Goal: Task Accomplishment & Management: Manage account settings

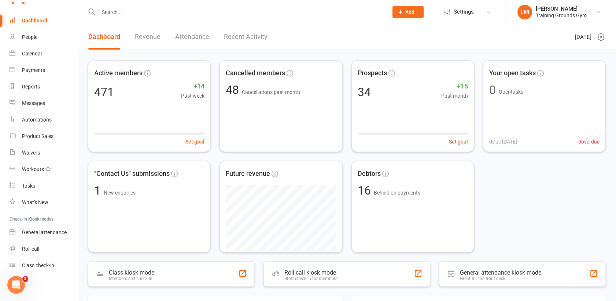
scroll to position [796, 0]
click at [111, 10] on input "text" at bounding box center [239, 12] width 287 height 10
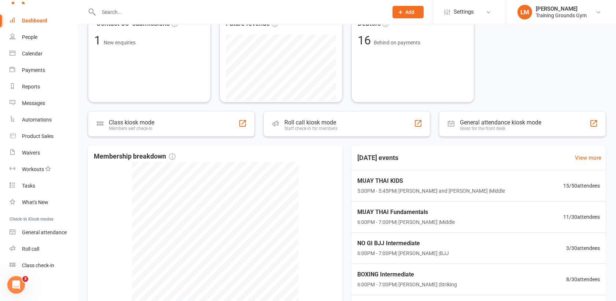
scroll to position [243, 0]
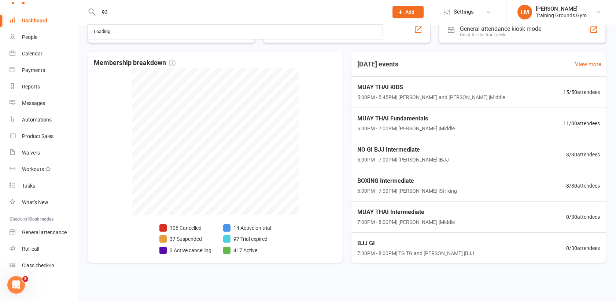
type input "9"
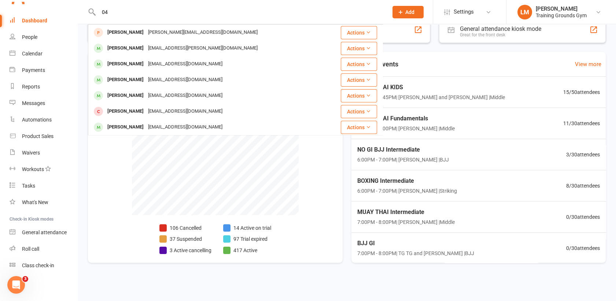
type input "0"
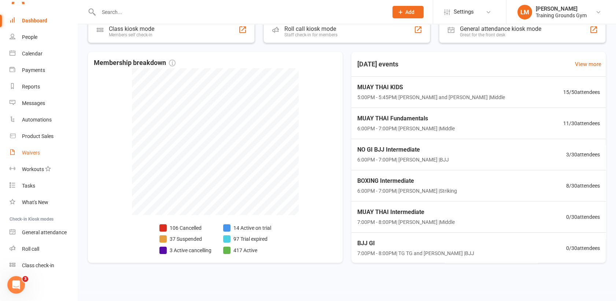
click at [31, 150] on div "Waivers" at bounding box center [31, 153] width 18 height 6
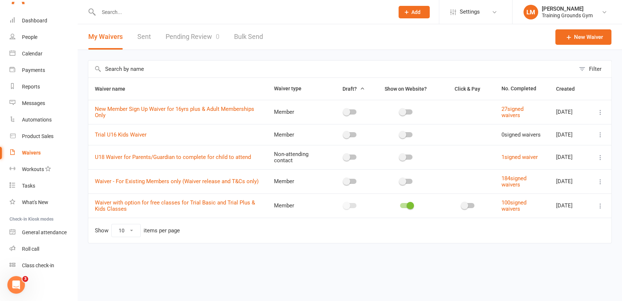
click at [181, 44] on link "Pending Review 0" at bounding box center [193, 36] width 54 height 25
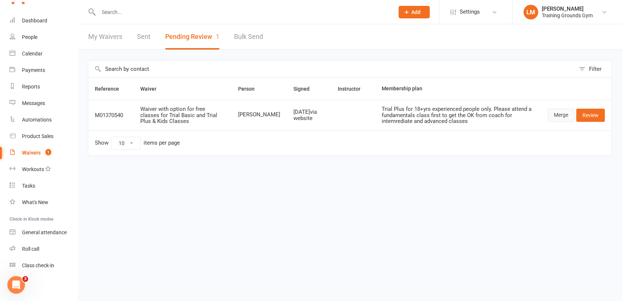
click at [560, 114] on link "Merge" at bounding box center [561, 114] width 27 height 13
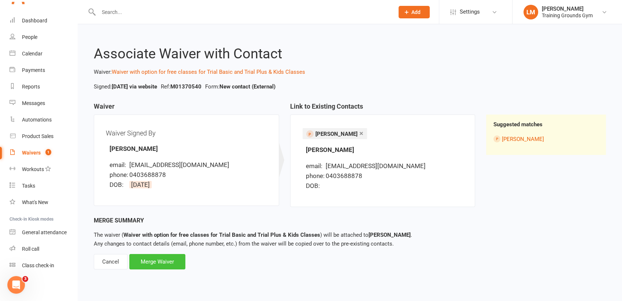
click at [164, 261] on div "Merge Waiver" at bounding box center [157, 261] width 56 height 15
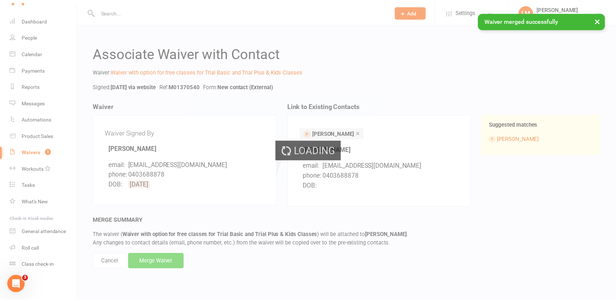
scroll to position [796, 0]
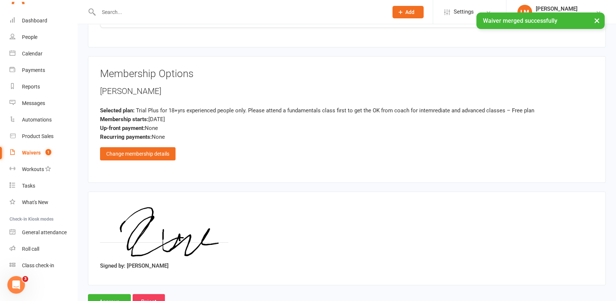
scroll to position [460, 0]
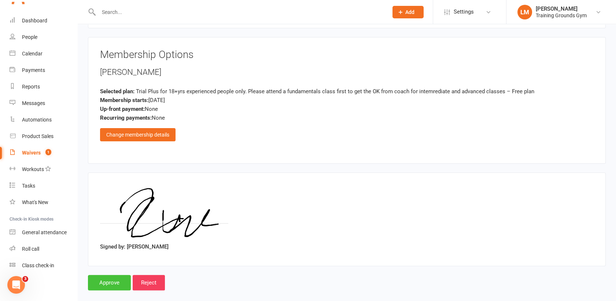
click at [113, 277] on input "Approve" at bounding box center [109, 282] width 43 height 15
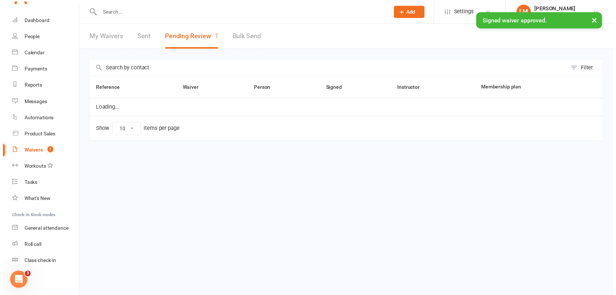
scroll to position [796, 0]
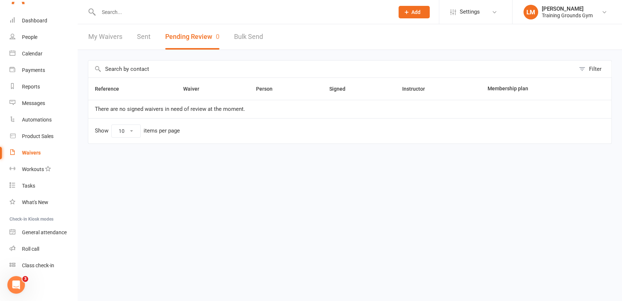
click at [117, 9] on input "text" at bounding box center [242, 12] width 293 height 10
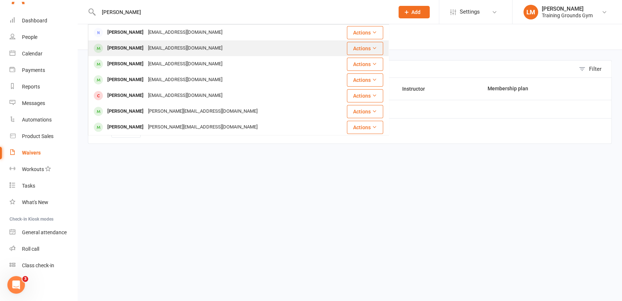
type input "[PERSON_NAME]"
click at [128, 53] on div "[PERSON_NAME]" at bounding box center [125, 48] width 41 height 11
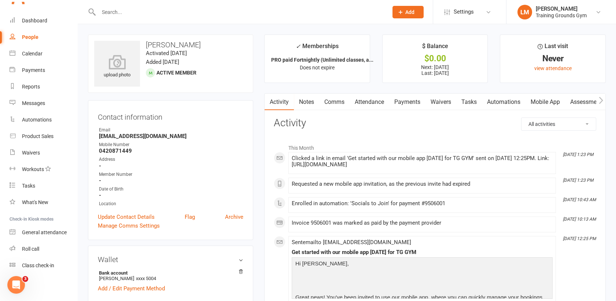
click at [542, 102] on link "Mobile App" at bounding box center [546, 101] width 40 height 17
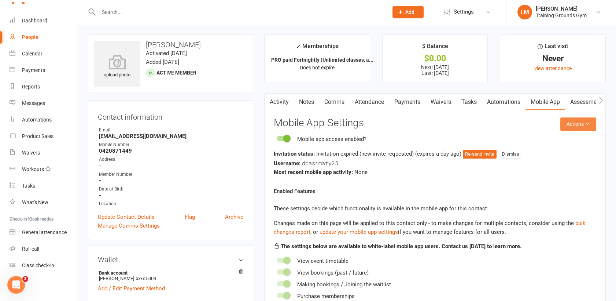
click at [571, 122] on button "Actions" at bounding box center [578, 123] width 36 height 13
click at [572, 139] on link "Send invitation email" at bounding box center [553, 140] width 73 height 15
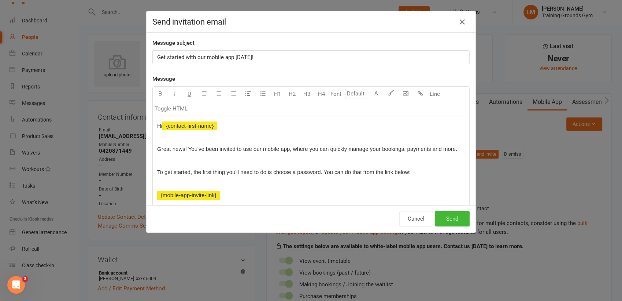
click at [272, 56] on p "Get started with our mobile app [DATE]!" at bounding box center [311, 57] width 308 height 9
click at [449, 225] on button "Send" at bounding box center [452, 218] width 35 height 15
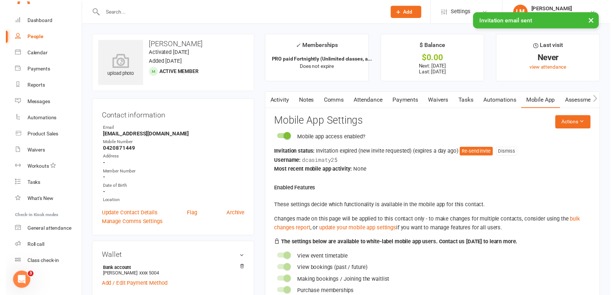
scroll to position [796, 0]
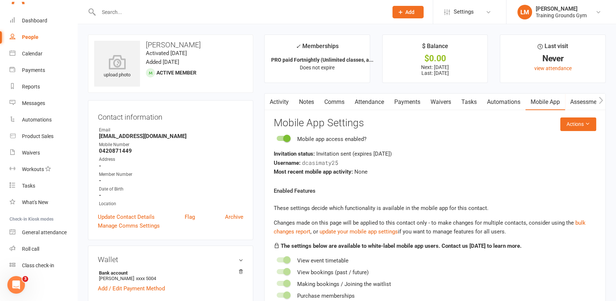
click at [115, 14] on input "text" at bounding box center [239, 12] width 287 height 10
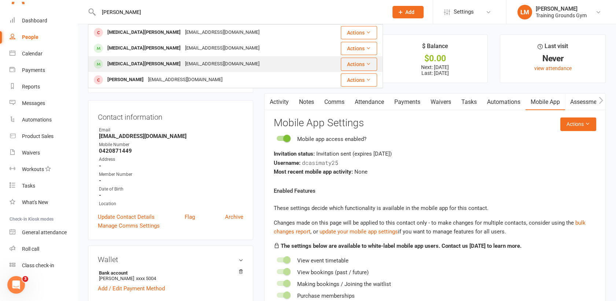
type input "[PERSON_NAME]"
click at [129, 67] on div "[MEDICAL_DATA][PERSON_NAME]" at bounding box center [144, 64] width 78 height 11
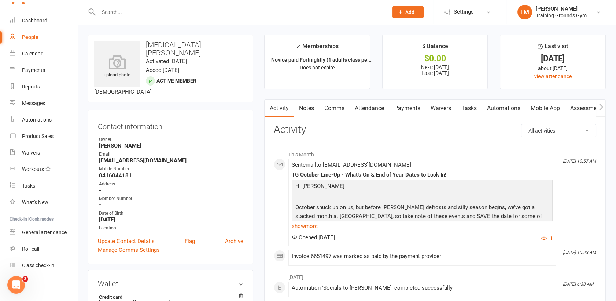
click at [413, 11] on span "Add" at bounding box center [409, 12] width 9 height 6
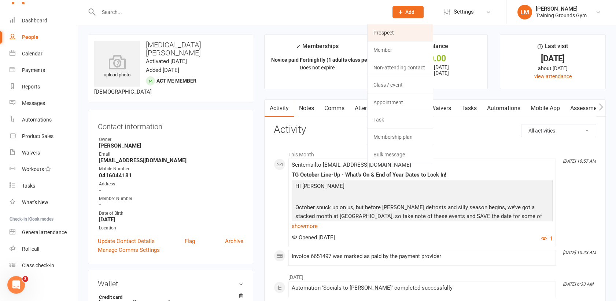
click at [385, 36] on link "Prospect" at bounding box center [400, 32] width 65 height 17
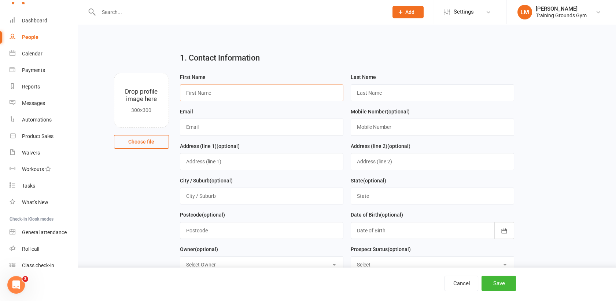
click at [200, 91] on input "text" at bounding box center [261, 92] width 163 height 17
type input "Callum"
type input "[PERSON_NAME]"
click at [504, 282] on button "Save" at bounding box center [499, 282] width 34 height 15
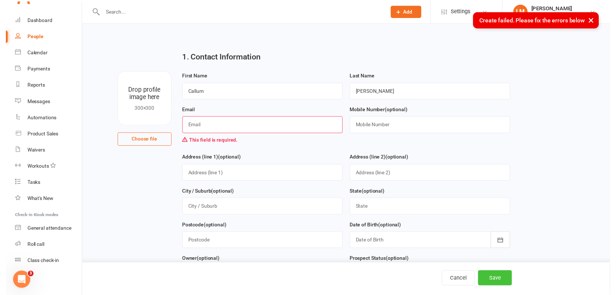
scroll to position [796, 0]
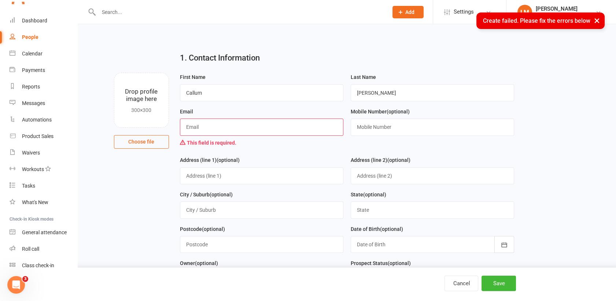
click at [111, 10] on input "text" at bounding box center [239, 12] width 287 height 10
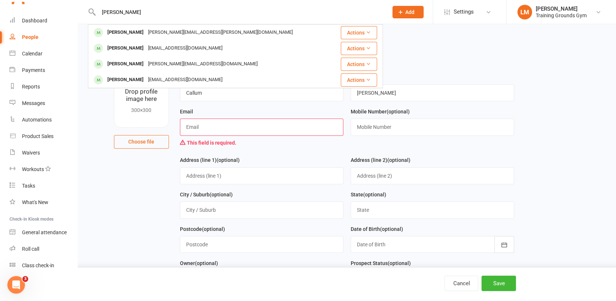
type input "[PERSON_NAME]"
click at [259, 129] on input "text" at bounding box center [261, 126] width 163 height 17
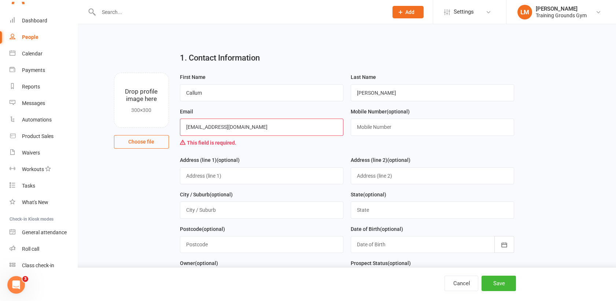
type input "[EMAIL_ADDRESS][DOMAIN_NAME]"
type input "0455222010"
click at [387, 244] on div at bounding box center [432, 244] width 163 height 17
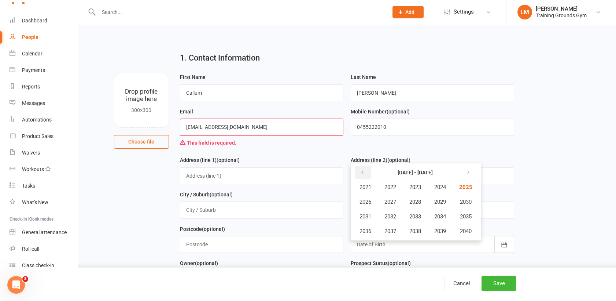
click at [362, 170] on icon "button" at bounding box center [362, 172] width 5 height 6
drag, startPoint x: 362, startPoint y: 170, endPoint x: 440, endPoint y: 199, distance: 83.2
click at [440, 199] on table "[DATE] - [DATE] 2001 2002 2003 2004 2005 2006 2007 2008 2009 2010 2011 2012 201…" at bounding box center [415, 202] width 125 height 74
click at [440, 199] on span "2009" at bounding box center [440, 201] width 12 height 7
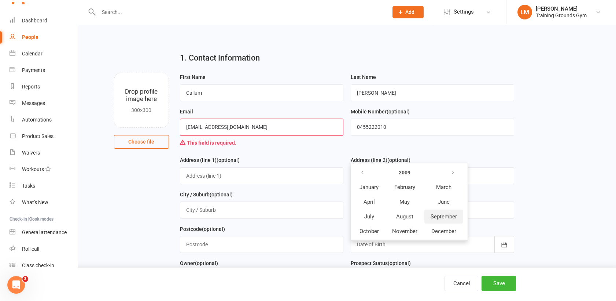
click at [441, 215] on span "September" at bounding box center [444, 216] width 26 height 7
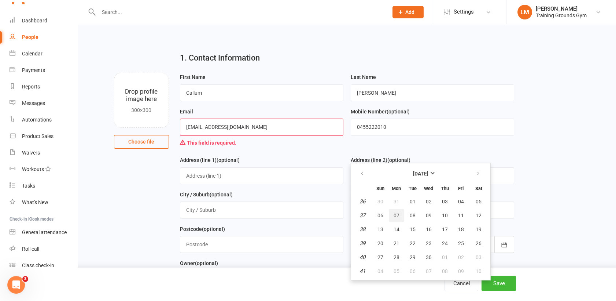
click at [395, 216] on span "07" at bounding box center [397, 215] width 6 height 6
type input "[DATE]"
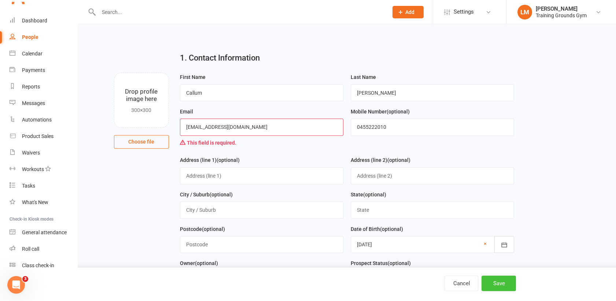
click at [507, 288] on button "Save" at bounding box center [499, 282] width 34 height 15
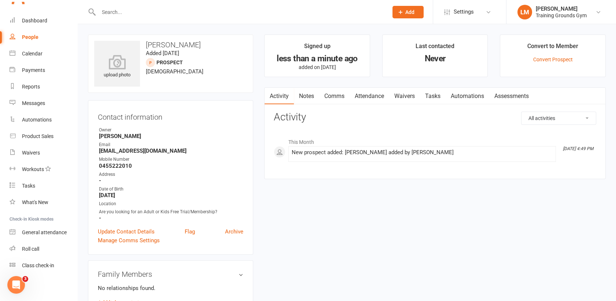
click at [409, 97] on link "Waivers" at bounding box center [404, 96] width 31 height 17
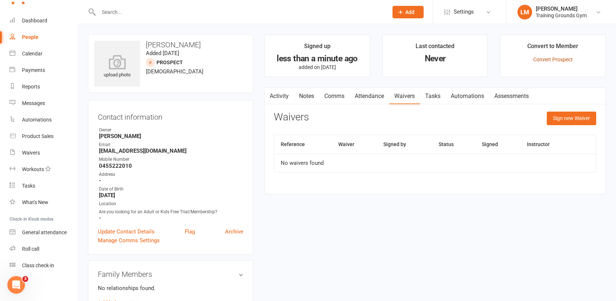
click at [558, 59] on link "Convert Prospect" at bounding box center [553, 59] width 40 height 6
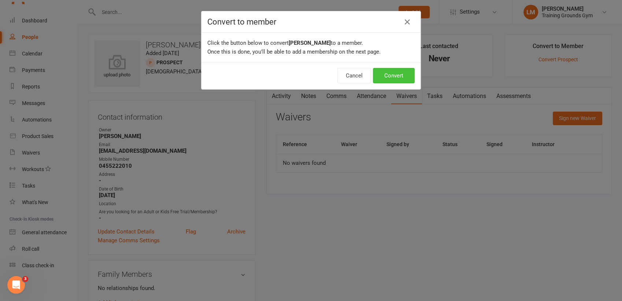
click at [379, 74] on button "Convert" at bounding box center [394, 75] width 42 height 15
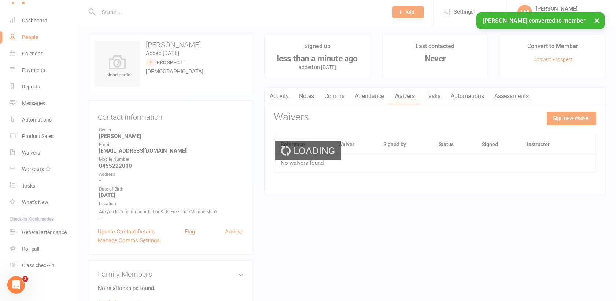
scroll to position [796, 0]
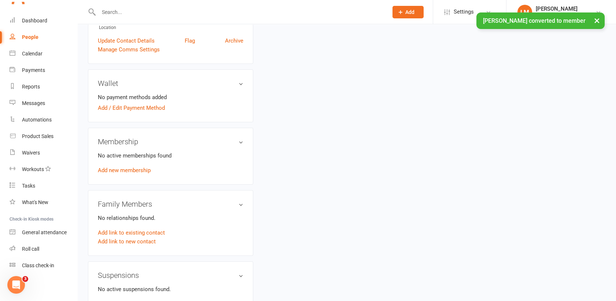
scroll to position [193, 0]
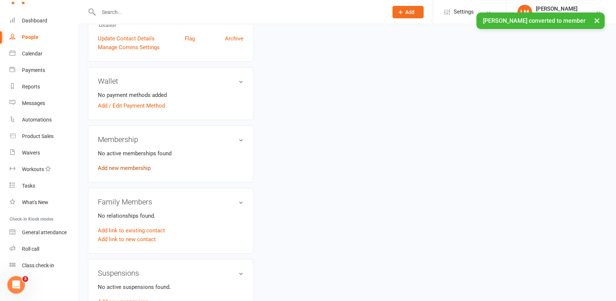
click at [128, 169] on link "Add new membership" at bounding box center [124, 168] width 53 height 7
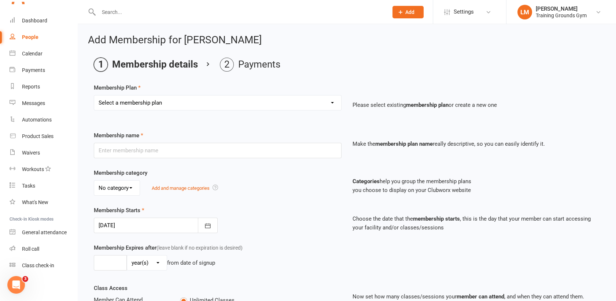
click at [180, 101] on select "Select a membership plan Create new Membership Plan Trial Basic for beginners a…" at bounding box center [217, 102] width 247 height 15
select select "1"
click at [94, 95] on select "Select a membership plan Create new Membership Plan Trial Basic for beginners a…" at bounding box center [217, 102] width 247 height 15
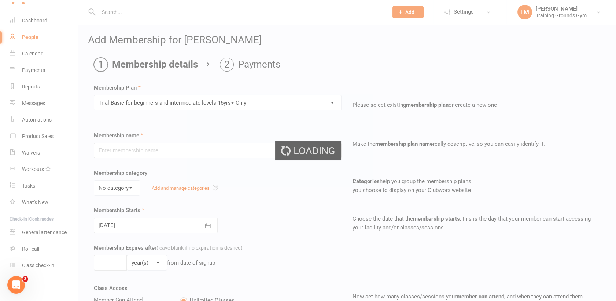
type input "Trial Basic for beginners and intermediate levels 16yrs+ Only"
select select "0"
type input "10"
select select "0"
type input "5"
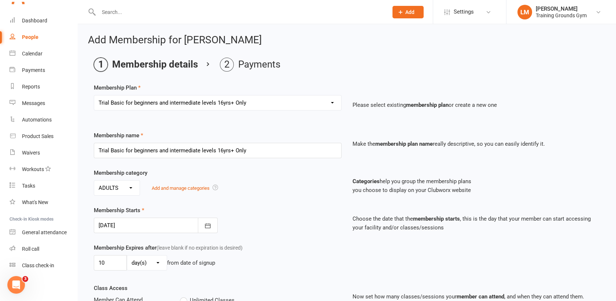
type input "[DATE]"
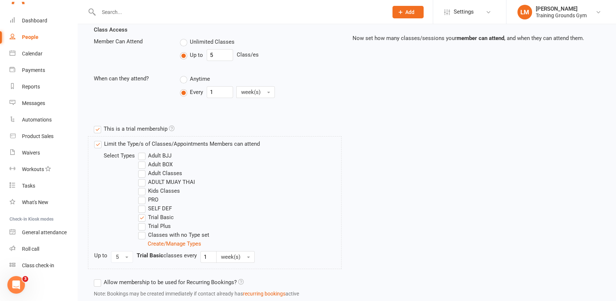
scroll to position [236, 0]
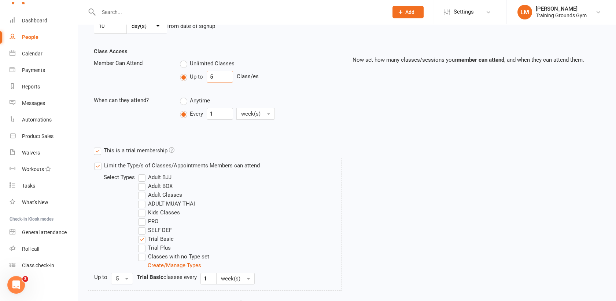
drag, startPoint x: 216, startPoint y: 72, endPoint x: 207, endPoint y: 73, distance: 8.1
click at [207, 73] on input "5" at bounding box center [220, 77] width 26 height 12
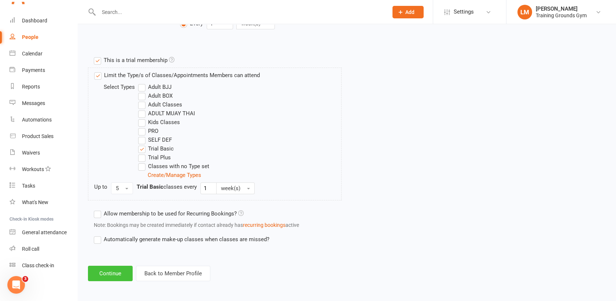
type input "3"
click at [107, 272] on button "Continue" at bounding box center [110, 272] width 45 height 15
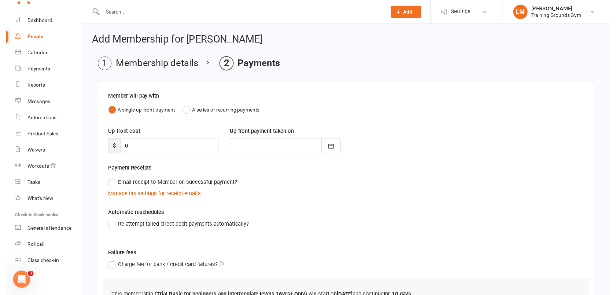
scroll to position [69, 0]
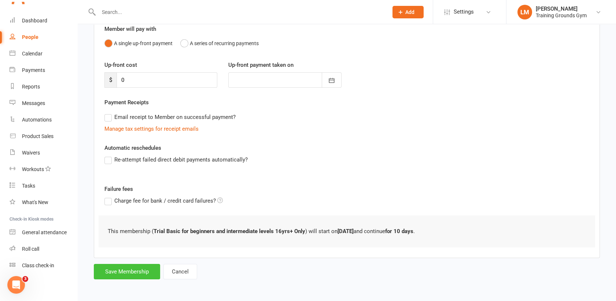
click at [132, 272] on button "Save Membership" at bounding box center [127, 271] width 66 height 15
click at [132, 272] on form "Member will pay with A single up-front payment A series of recurring payments U…" at bounding box center [347, 146] width 506 height 265
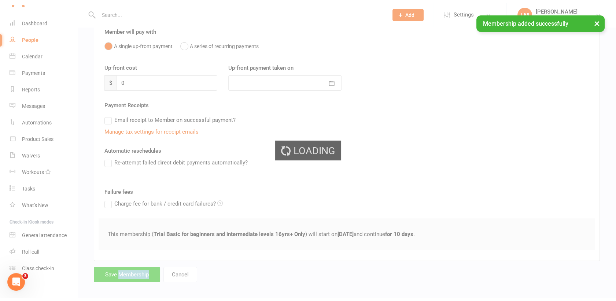
scroll to position [796, 0]
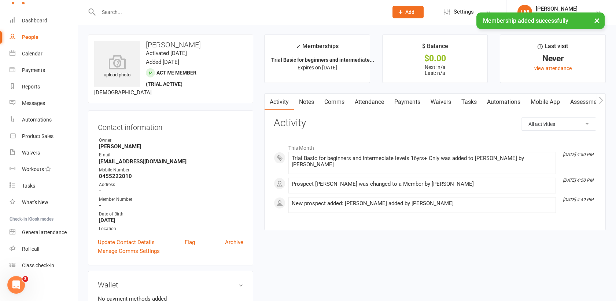
click at [443, 102] on link "Waivers" at bounding box center [441, 101] width 31 height 17
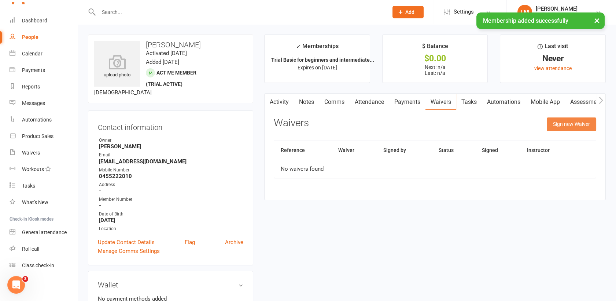
click at [554, 118] on button "Sign new Waiver" at bounding box center [571, 123] width 49 height 13
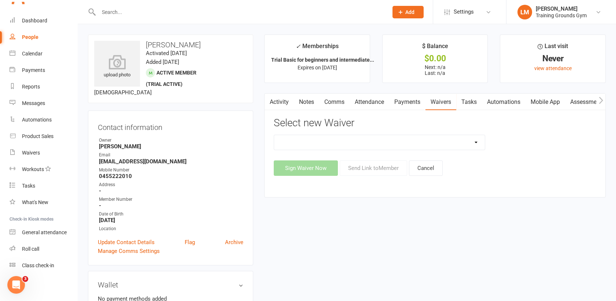
click at [464, 141] on select "New Member Sign Up Waiver for 16yrs plus & Adult Memberships Only Trial U16 Kid…" at bounding box center [379, 142] width 211 height 15
select select "14034"
click at [274, 135] on select "New Member Sign Up Waiver for 16yrs plus & Adult Memberships Only Trial U16 Kid…" at bounding box center [379, 142] width 211 height 15
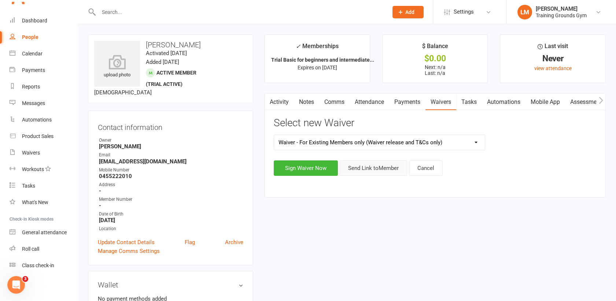
click at [378, 166] on button "Send Link to Member" at bounding box center [373, 167] width 67 height 15
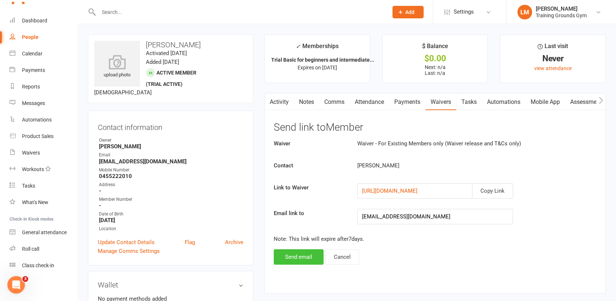
click at [295, 256] on button "Send email" at bounding box center [299, 256] width 50 height 15
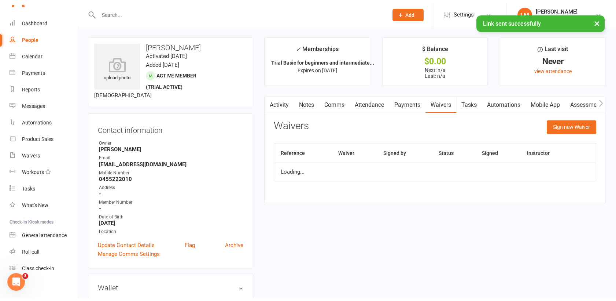
scroll to position [796, 0]
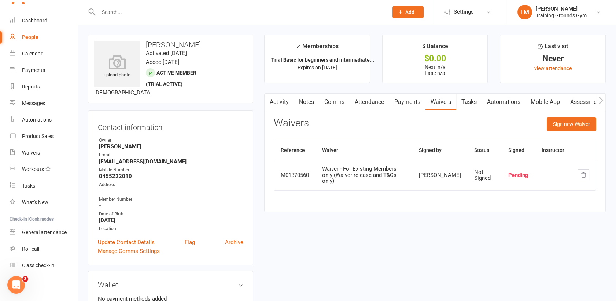
click at [366, 106] on link "Attendance" at bounding box center [370, 101] width 40 height 17
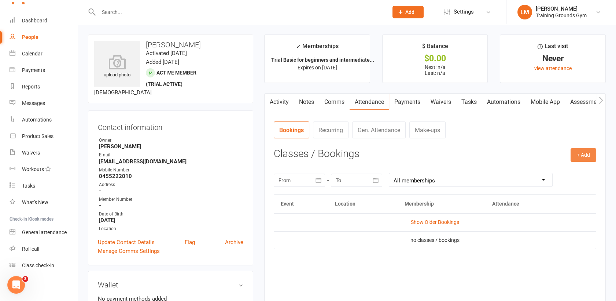
click at [582, 161] on button "+ Add" at bounding box center [584, 154] width 26 height 13
click at [564, 171] on link "Book Event" at bounding box center [559, 171] width 73 height 15
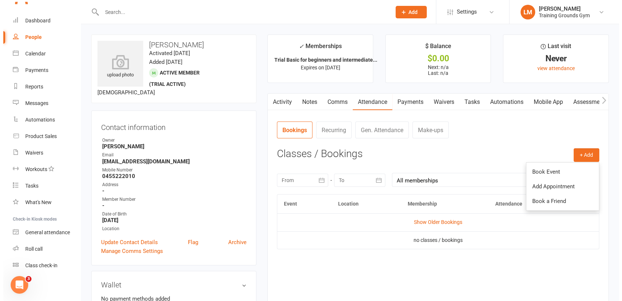
scroll to position [56, 0]
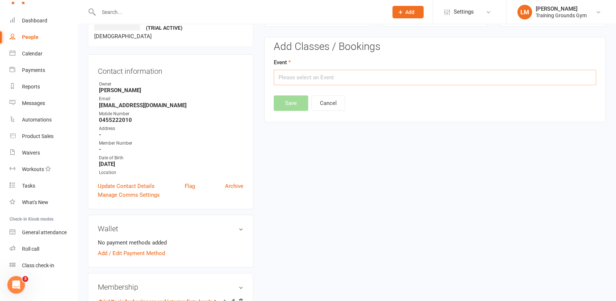
click at [401, 74] on input "text" at bounding box center [435, 77] width 323 height 15
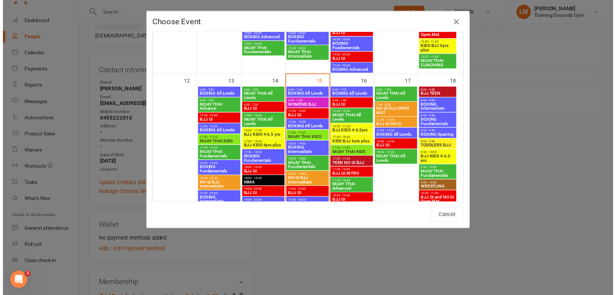
scroll to position [419, 0]
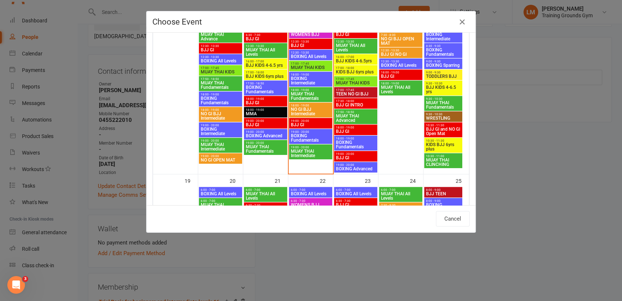
click at [305, 95] on span "MUAY THAI Fundamentals" at bounding box center [311, 96] width 40 height 9
type input "MUAY THAI Fundamentals - [DATE] 6:00:00 PM"
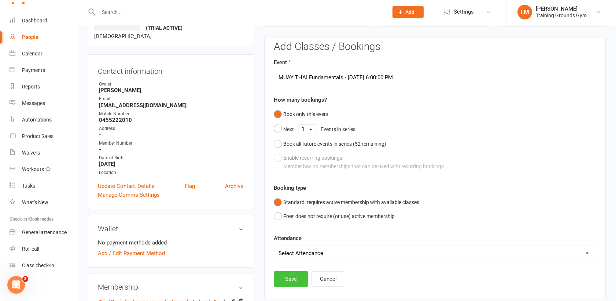
click at [291, 273] on button "Save" at bounding box center [291, 278] width 34 height 15
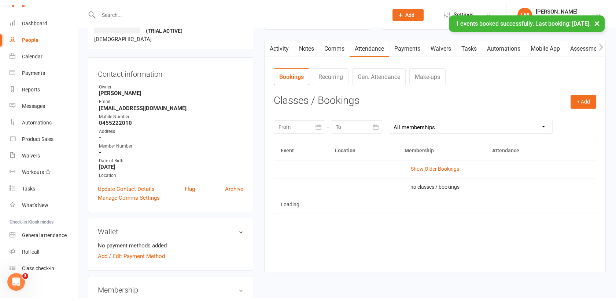
scroll to position [796, 0]
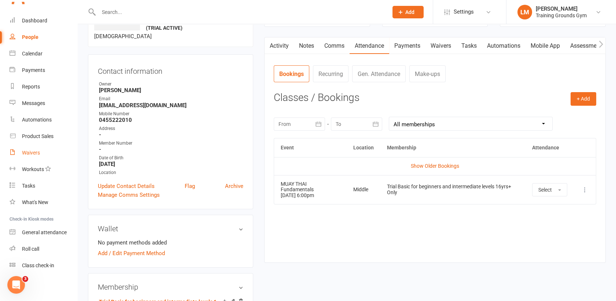
click at [23, 154] on div "Waivers" at bounding box center [31, 153] width 18 height 6
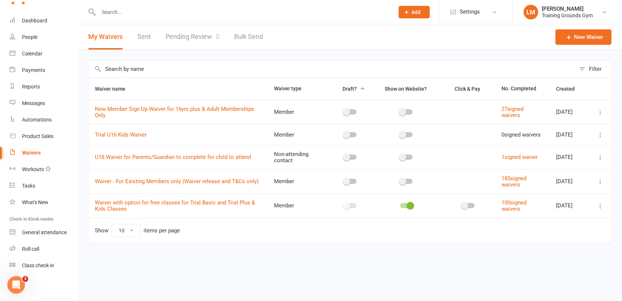
click at [31, 154] on div "Waivers" at bounding box center [31, 153] width 19 height 6
click at [113, 10] on input "text" at bounding box center [242, 12] width 293 height 10
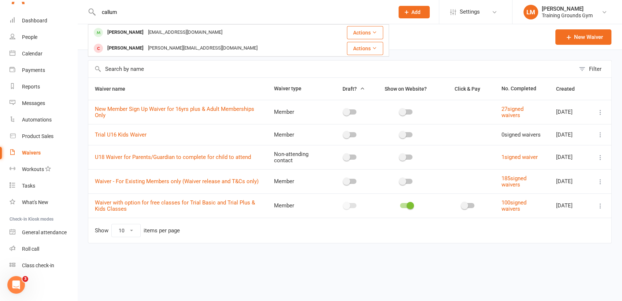
type input "callum"
click at [126, 34] on div "[PERSON_NAME]" at bounding box center [125, 32] width 41 height 11
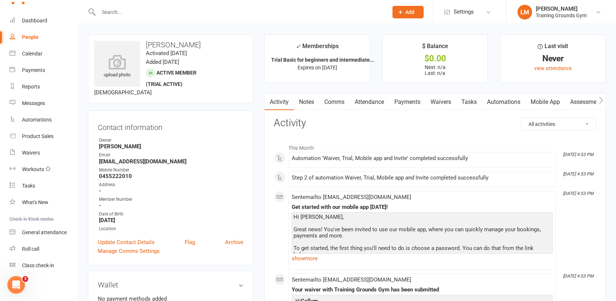
click at [441, 104] on link "Waivers" at bounding box center [441, 101] width 31 height 17
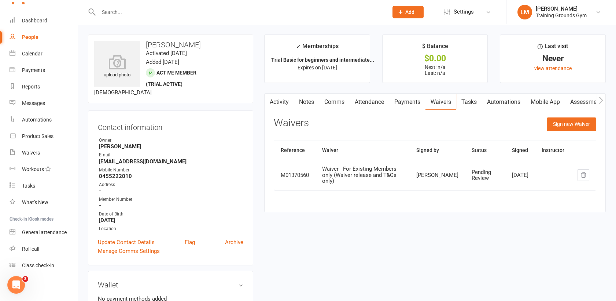
click at [481, 174] on div "Pending Review" at bounding box center [485, 175] width 27 height 12
click at [29, 150] on div "Waivers" at bounding box center [31, 153] width 18 height 6
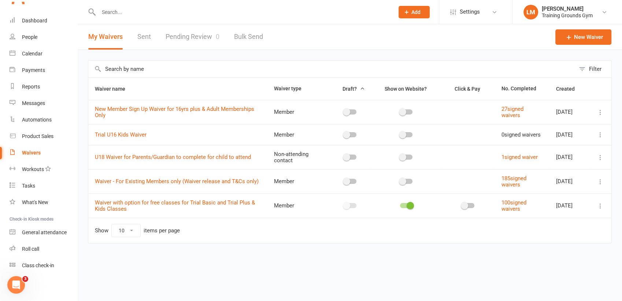
click at [202, 39] on link "Pending Review 0" at bounding box center [193, 36] width 54 height 25
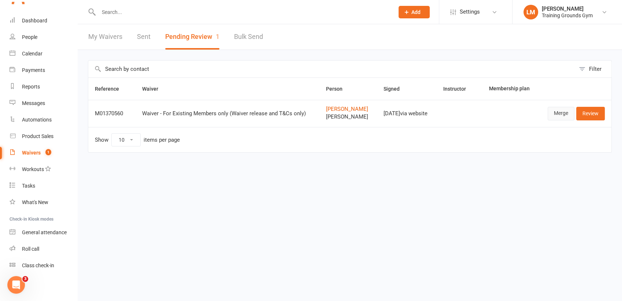
click at [564, 110] on link "Merge" at bounding box center [561, 113] width 27 height 13
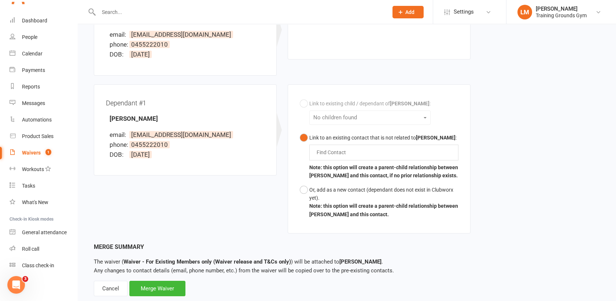
scroll to position [147, 0]
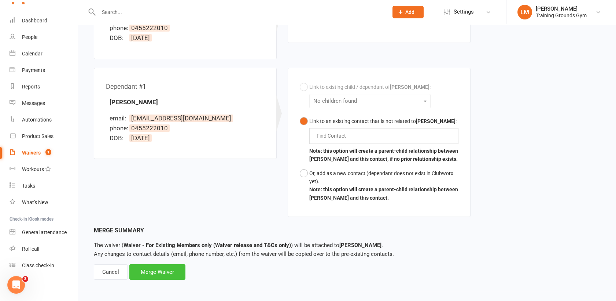
click at [148, 269] on div "Merge Waiver" at bounding box center [157, 271] width 56 height 15
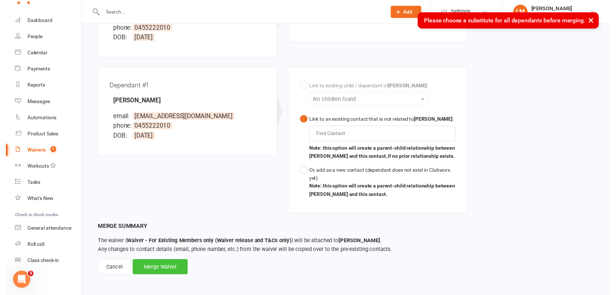
scroll to position [796, 0]
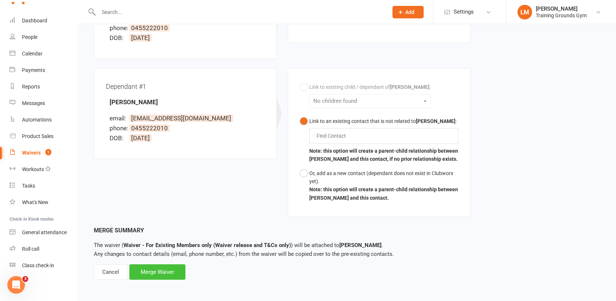
click at [160, 271] on div "Merge Waiver" at bounding box center [157, 271] width 56 height 15
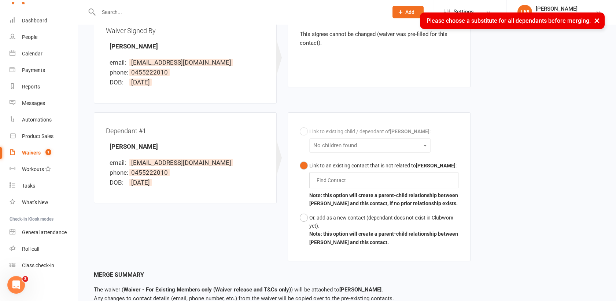
scroll to position [55, 0]
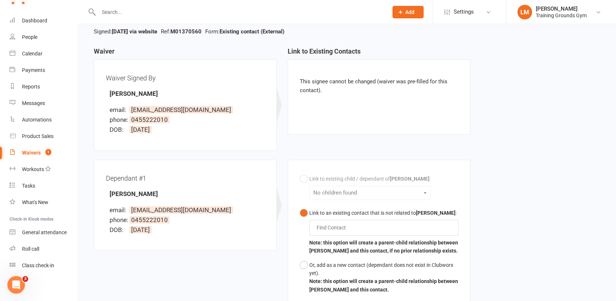
click at [303, 177] on div "Link to existing child / dependant of [PERSON_NAME] : No children found Link to…" at bounding box center [379, 234] width 159 height 125
click at [303, 268] on button "Or, add as a new contact (dependant does not exist in Clubworx yet). Note: this…" at bounding box center [379, 277] width 159 height 39
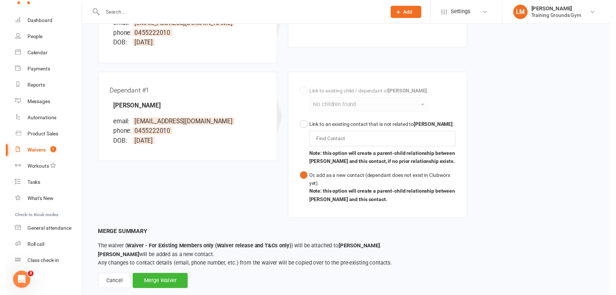
scroll to position [156, 0]
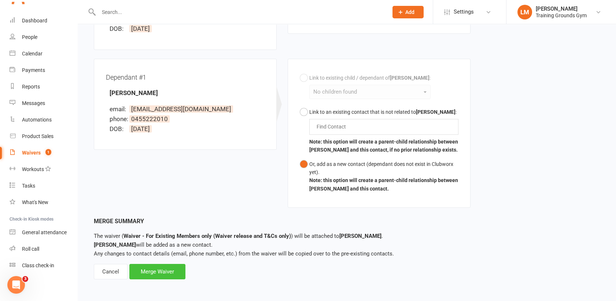
click at [144, 265] on div "Merge Waiver" at bounding box center [157, 271] width 56 height 15
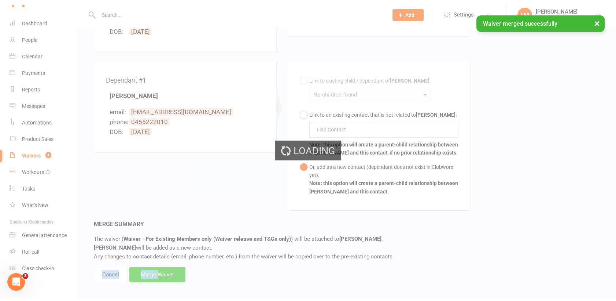
scroll to position [796, 0]
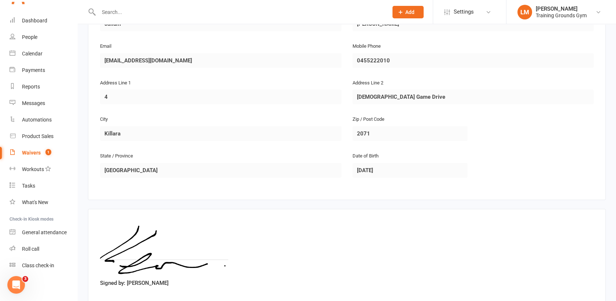
scroll to position [467, 0]
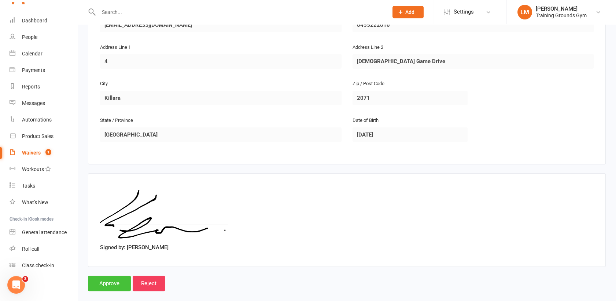
click at [101, 275] on input "Approve" at bounding box center [109, 282] width 43 height 15
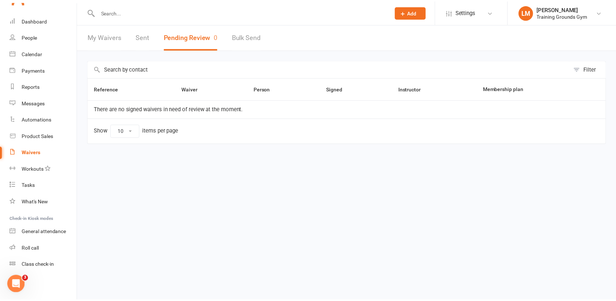
scroll to position [796, 0]
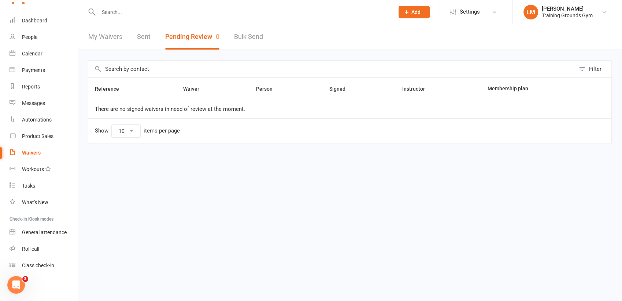
click at [111, 13] on input "text" at bounding box center [242, 12] width 293 height 10
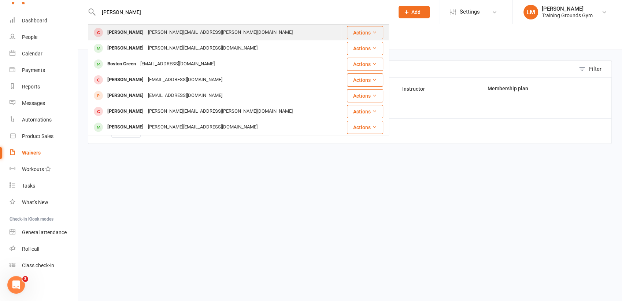
type input "[PERSON_NAME]"
click at [121, 38] on div "[PERSON_NAME] [PERSON_NAME][EMAIL_ADDRESS][PERSON_NAME][DOMAIN_NAME]" at bounding box center [215, 32] width 253 height 15
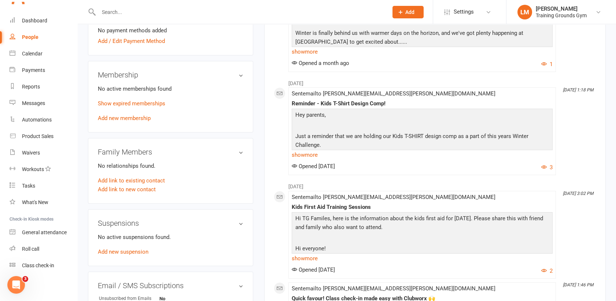
scroll to position [277, 0]
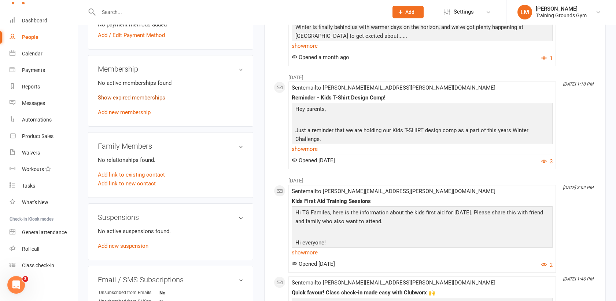
click at [121, 94] on link "Show expired memberships" at bounding box center [131, 97] width 67 height 7
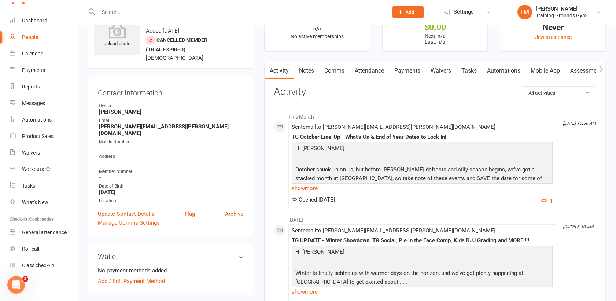
scroll to position [0, 0]
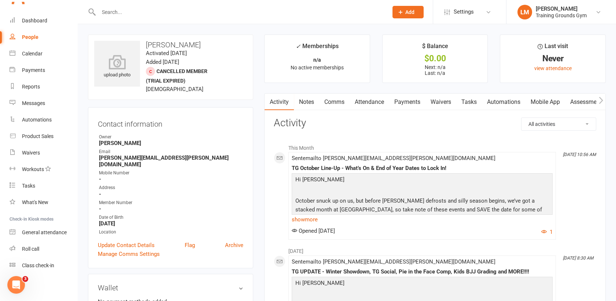
click at [545, 99] on link "Mobile App" at bounding box center [546, 101] width 40 height 17
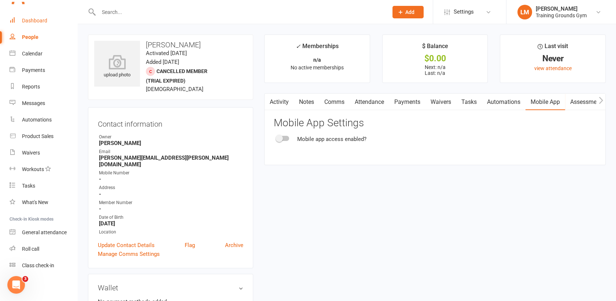
click at [31, 21] on div "Dashboard" at bounding box center [34, 21] width 25 height 6
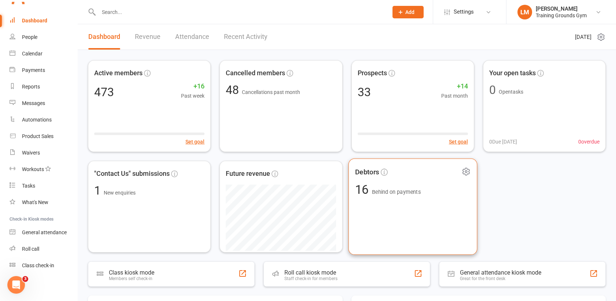
click at [402, 203] on div "Debtors 16 Behind on payments" at bounding box center [412, 206] width 129 height 96
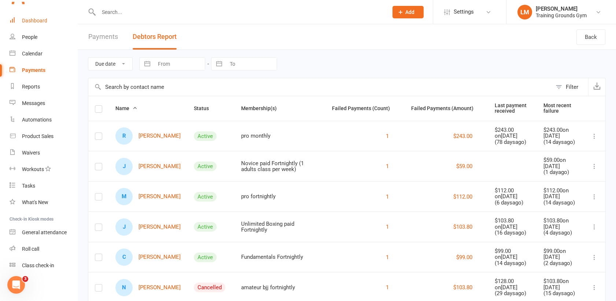
click at [34, 25] on link "Dashboard" at bounding box center [44, 20] width 68 height 16
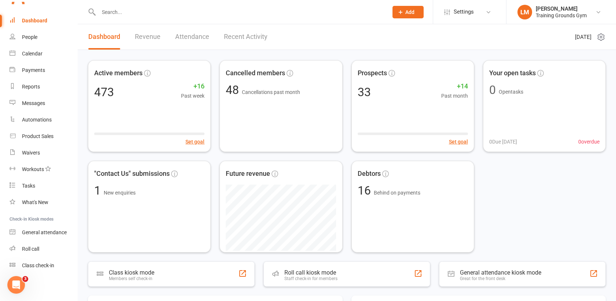
click at [402, 11] on icon at bounding box center [400, 12] width 7 height 7
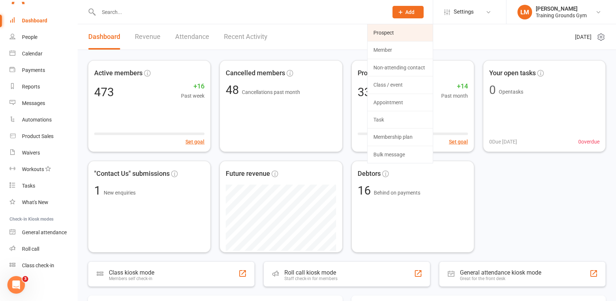
click at [398, 32] on link "Prospect" at bounding box center [400, 32] width 65 height 17
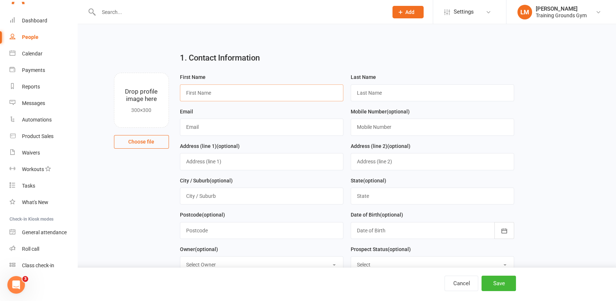
click at [191, 93] on input "text" at bounding box center [261, 92] width 163 height 17
type input "l"
type input "Linhao"
type input "Li"
click at [194, 128] on input "text" at bounding box center [261, 126] width 163 height 17
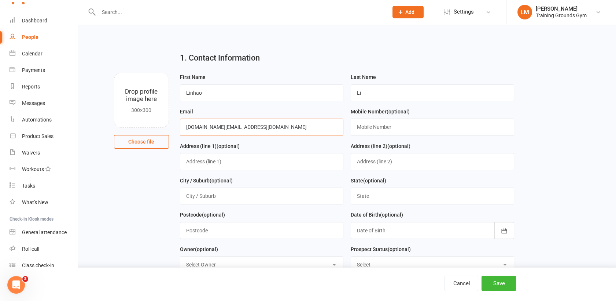
type input "[DOMAIN_NAME][EMAIL_ADDRESS][DOMAIN_NAME]"
type input "0414058787"
click at [498, 283] on button "Save" at bounding box center [499, 282] width 34 height 15
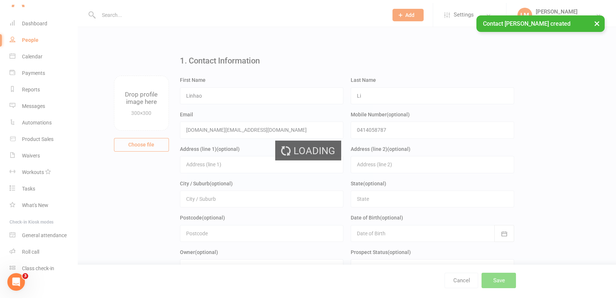
scroll to position [796, 0]
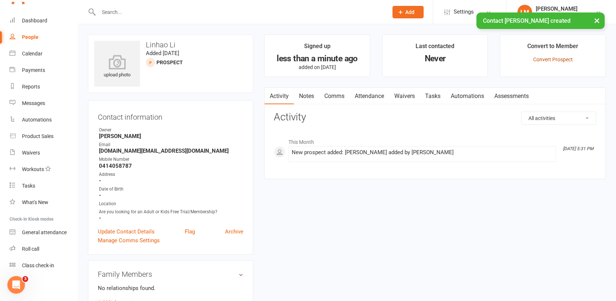
click at [552, 62] on link "Convert Prospect" at bounding box center [553, 59] width 40 height 6
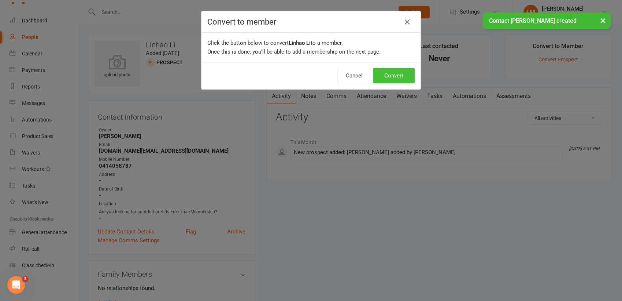
click at [397, 77] on button "Convert" at bounding box center [394, 75] width 42 height 15
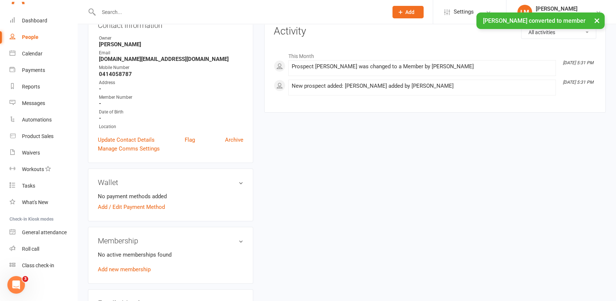
scroll to position [98, 0]
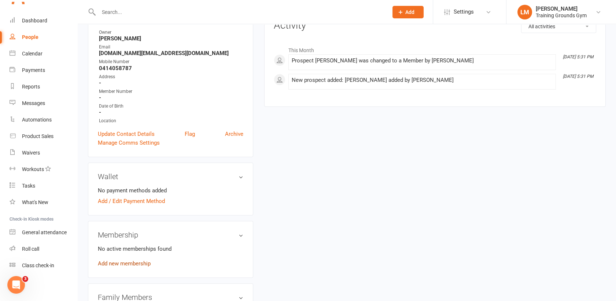
click at [138, 262] on link "Add new membership" at bounding box center [124, 263] width 53 height 7
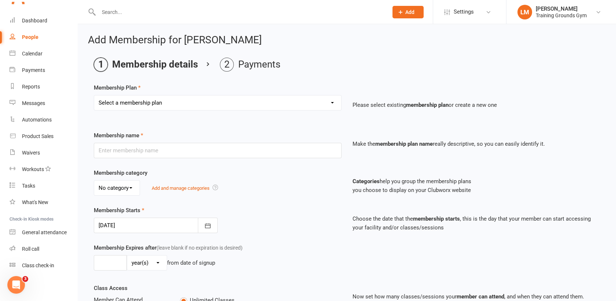
click at [209, 102] on select "Select a membership plan Create new Membership Plan Trial Basic for beginners a…" at bounding box center [217, 102] width 247 height 15
select select "1"
click at [94, 95] on select "Select a membership plan Create new Membership Plan Trial Basic for beginners a…" at bounding box center [217, 102] width 247 height 15
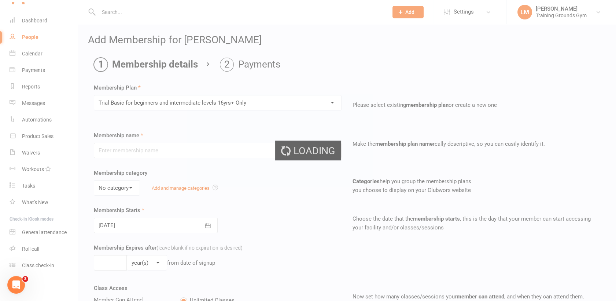
type input "Trial Basic for beginners and intermediate levels 16yrs+ Only"
select select "0"
type input "10"
select select "0"
type input "5"
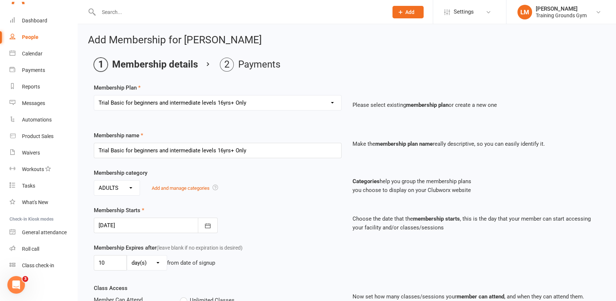
type input "[DATE]"
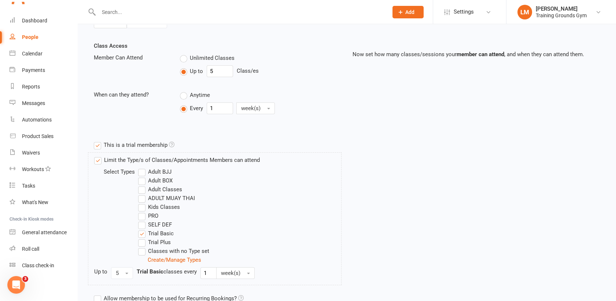
scroll to position [327, 0]
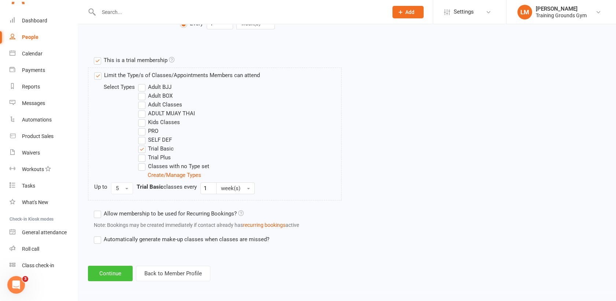
click at [110, 274] on button "Continue" at bounding box center [110, 272] width 45 height 15
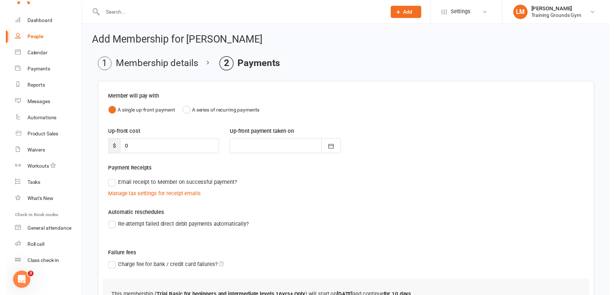
scroll to position [69, 0]
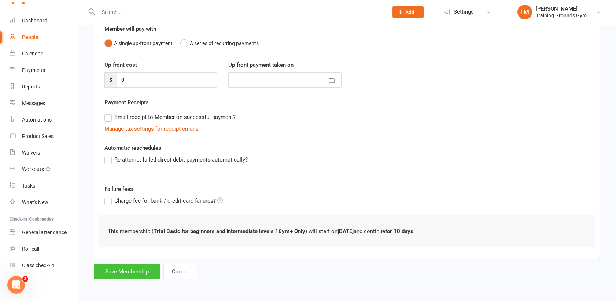
click at [151, 271] on button "Save Membership" at bounding box center [127, 271] width 66 height 15
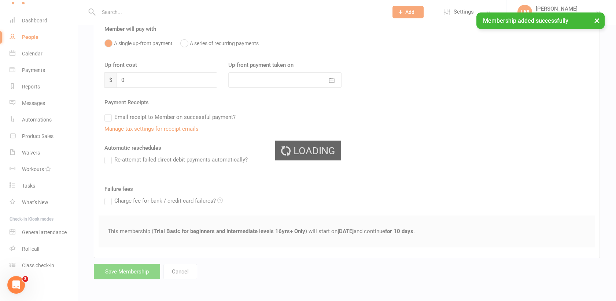
scroll to position [796, 0]
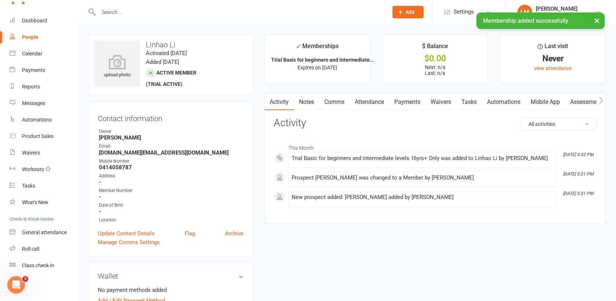
click at [442, 103] on link "Waivers" at bounding box center [441, 101] width 31 height 17
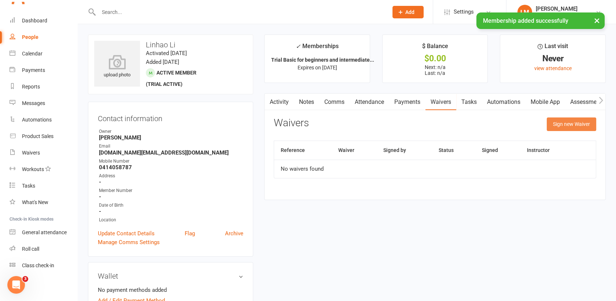
click at [566, 125] on button "Sign new Waiver" at bounding box center [571, 123] width 49 height 13
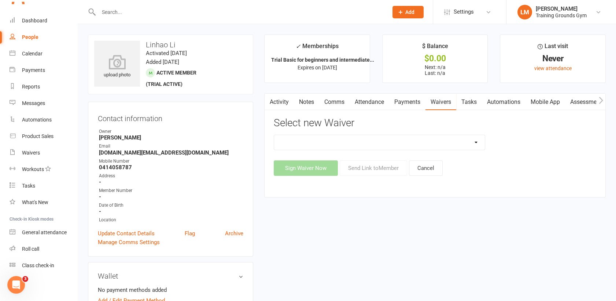
click at [363, 141] on select "New Member Sign Up Waiver for 16yrs plus & Adult Memberships Only Trial U16 Kid…" at bounding box center [379, 142] width 211 height 15
select select "14034"
click at [274, 135] on select "New Member Sign Up Waiver for 16yrs plus & Adult Memberships Only Trial U16 Kid…" at bounding box center [379, 142] width 211 height 15
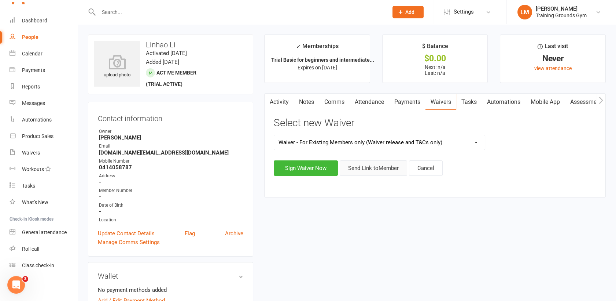
click at [391, 167] on button "Send Link to Member" at bounding box center [373, 167] width 67 height 15
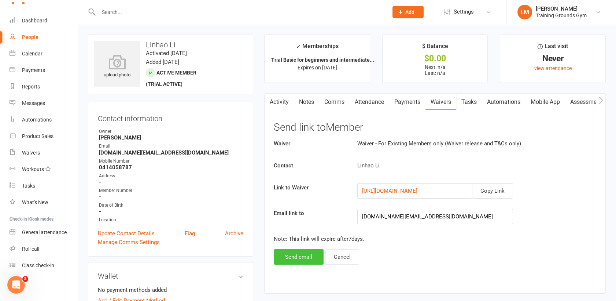
click at [299, 258] on button "Send email" at bounding box center [299, 256] width 50 height 15
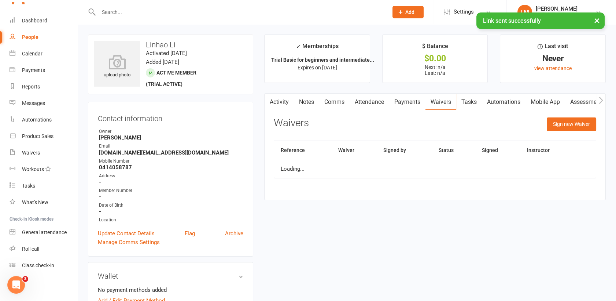
scroll to position [796, 0]
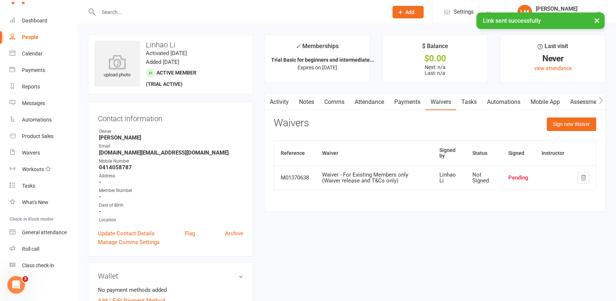
click at [362, 97] on link "Attendance" at bounding box center [370, 101] width 40 height 17
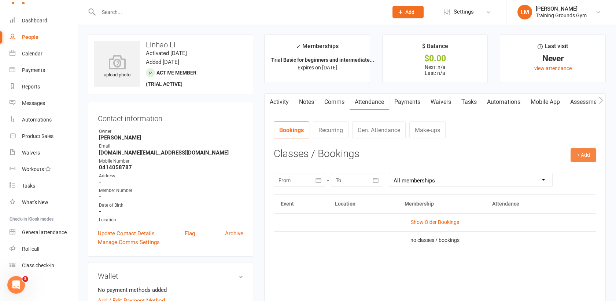
click at [585, 155] on button "+ Add" at bounding box center [584, 154] width 26 height 13
click at [552, 172] on link "Book Event" at bounding box center [559, 171] width 73 height 15
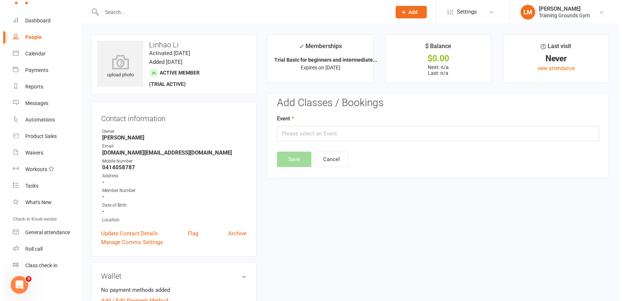
scroll to position [56, 0]
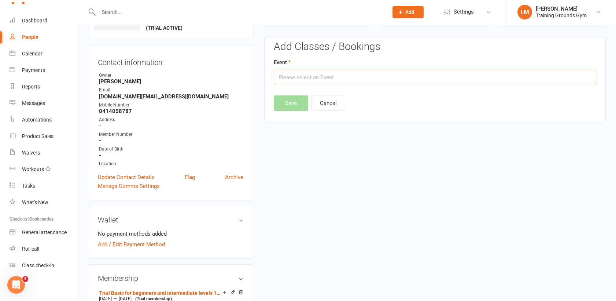
click at [355, 79] on input "text" at bounding box center [435, 77] width 323 height 15
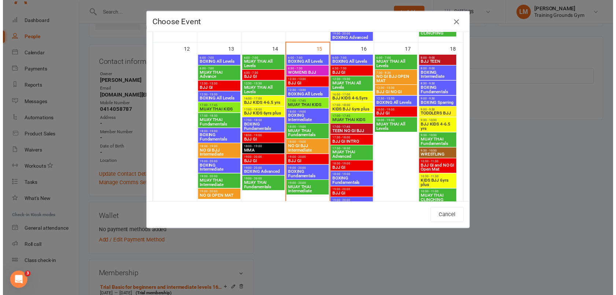
scroll to position [384, 0]
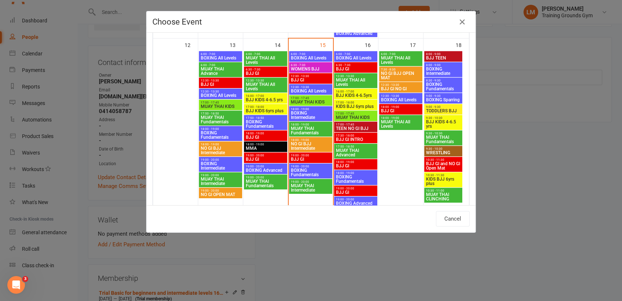
click at [337, 177] on span "BOXING Fundamentals" at bounding box center [356, 178] width 40 height 9
type input "BOXING Fundamentals - [DATE] 6:00:00 PM"
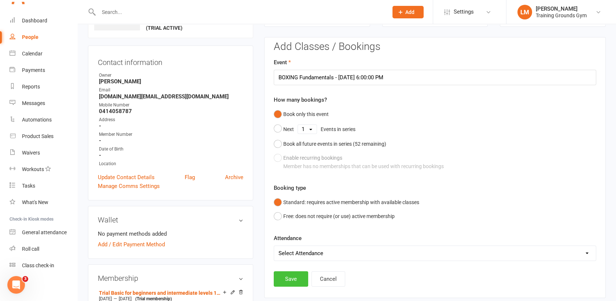
click at [296, 280] on button "Save" at bounding box center [291, 278] width 34 height 15
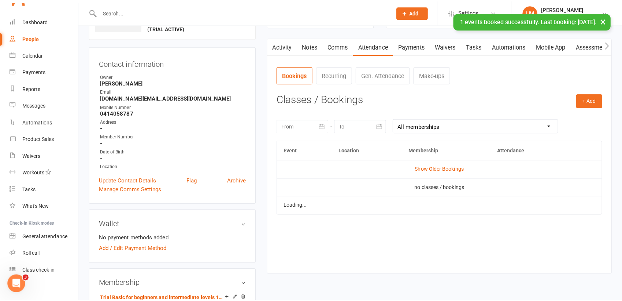
scroll to position [796, 0]
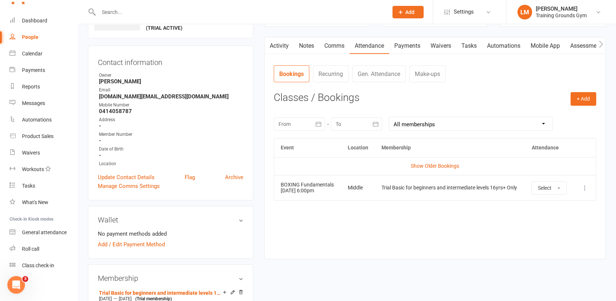
click at [544, 45] on link "Mobile App" at bounding box center [546, 45] width 40 height 17
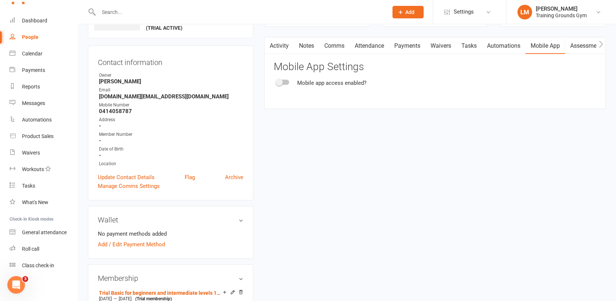
click at [285, 84] on div at bounding box center [283, 82] width 12 height 5
click at [277, 81] on input "checkbox" at bounding box center [277, 81] width 0 height 0
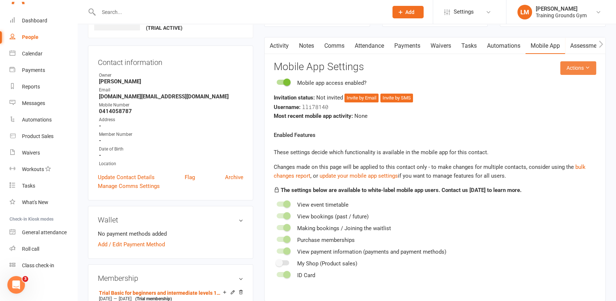
click at [577, 67] on button "Actions" at bounding box center [578, 67] width 36 height 13
click at [563, 80] on link "Send invitation email" at bounding box center [553, 84] width 73 height 15
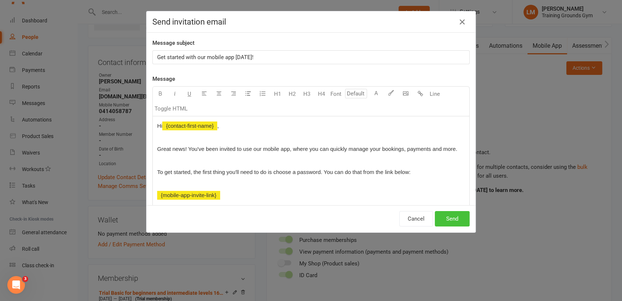
click at [449, 218] on button "Send" at bounding box center [452, 218] width 35 height 15
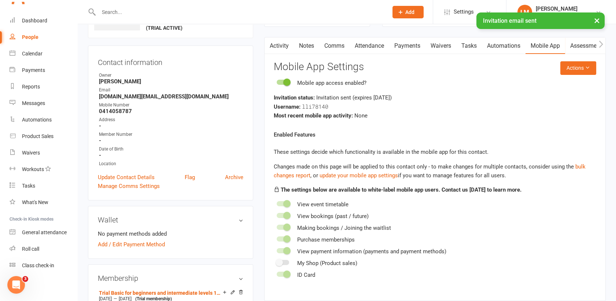
scroll to position [796, 0]
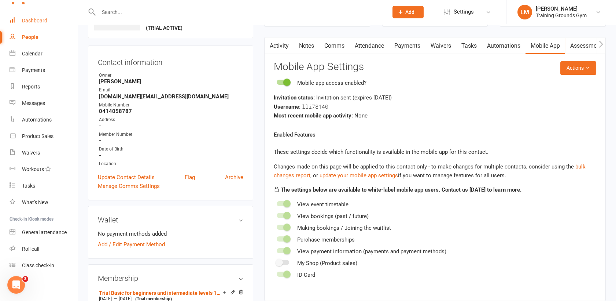
click at [39, 22] on div "Dashboard" at bounding box center [34, 21] width 25 height 6
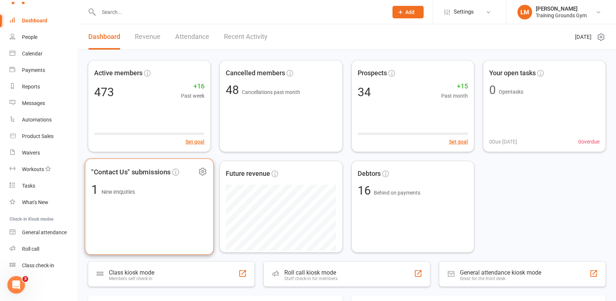
click at [131, 215] on div ""Contact Us" submissions 1 New enquiries" at bounding box center [149, 206] width 129 height 96
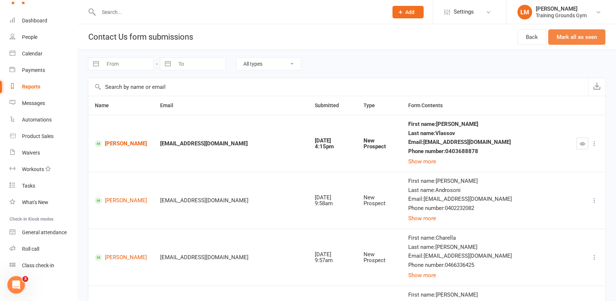
click at [580, 36] on button "Mark all as seen" at bounding box center [576, 36] width 57 height 15
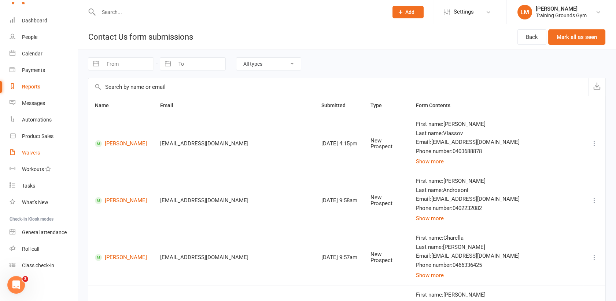
click at [41, 150] on link "Waivers" at bounding box center [44, 152] width 68 height 16
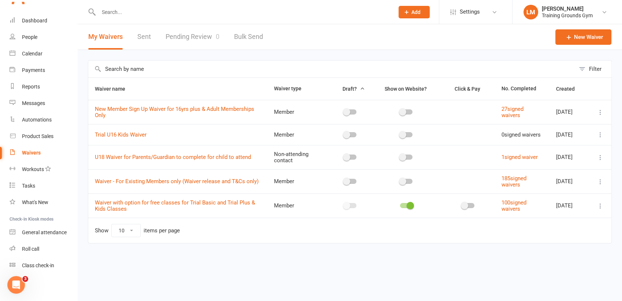
click at [181, 30] on link "Pending Review 0" at bounding box center [193, 36] width 54 height 25
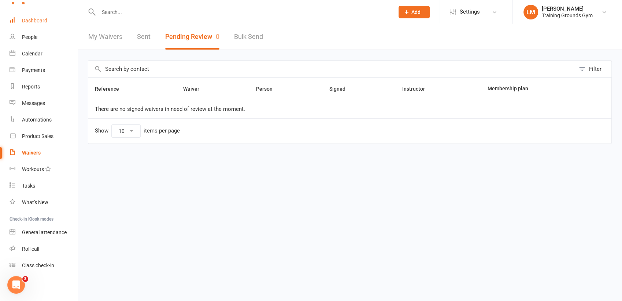
click at [26, 24] on link "Dashboard" at bounding box center [44, 20] width 68 height 16
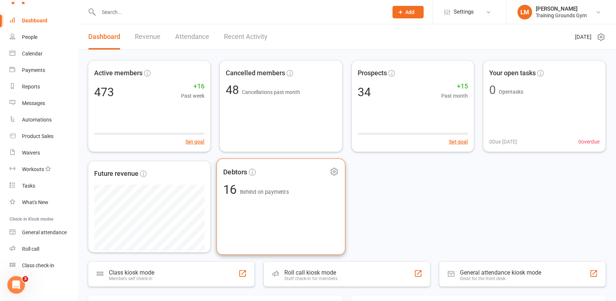
click at [276, 211] on div "Debtors 16 Behind on payments" at bounding box center [281, 206] width 129 height 96
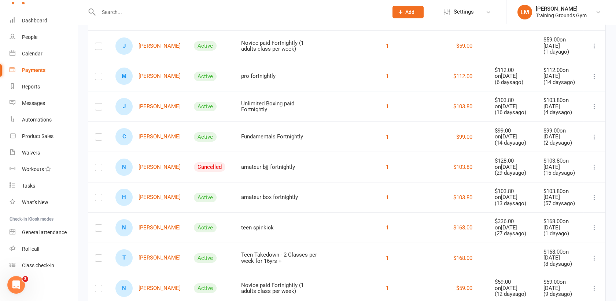
scroll to position [124, 0]
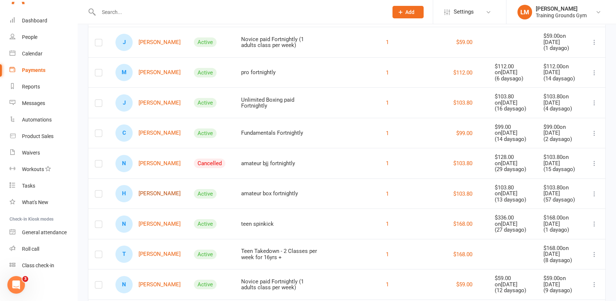
click at [158, 194] on link "H [PERSON_NAME]" at bounding box center [147, 193] width 65 height 17
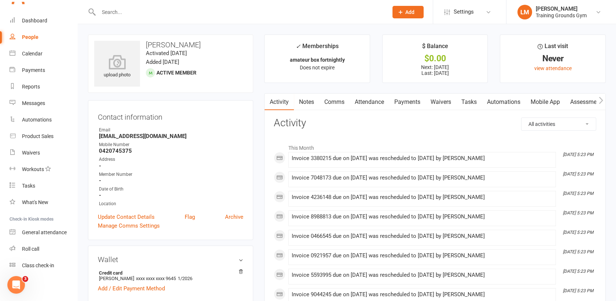
click at [405, 95] on link "Payments" at bounding box center [407, 101] width 36 height 17
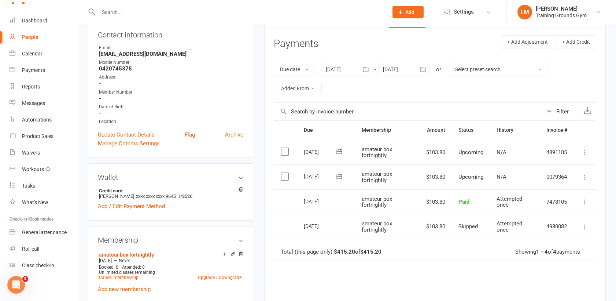
scroll to position [83, 0]
click at [346, 66] on div at bounding box center [346, 68] width 51 height 13
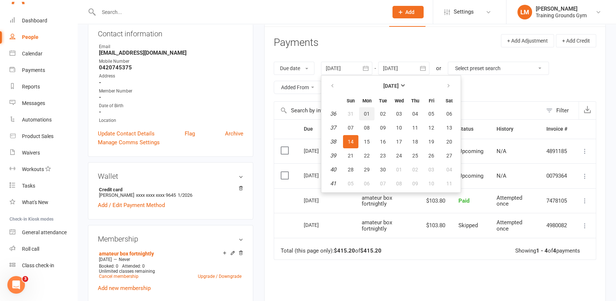
click at [369, 113] on span "01" at bounding box center [367, 114] width 6 height 6
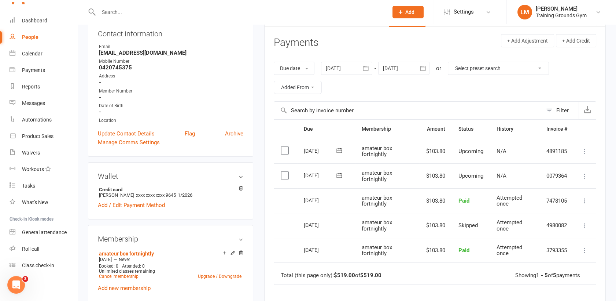
click at [341, 71] on div at bounding box center [346, 68] width 51 height 13
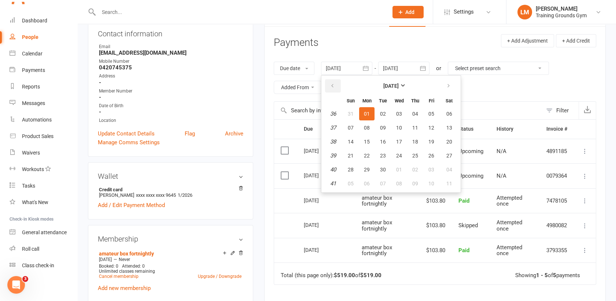
click at [328, 86] on button "button" at bounding box center [333, 85] width 16 height 13
click at [347, 119] on button "27" at bounding box center [350, 113] width 15 height 13
type input "[DATE]"
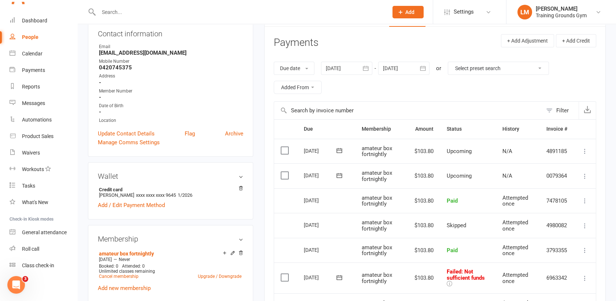
click at [585, 278] on icon at bounding box center [584, 277] width 7 height 7
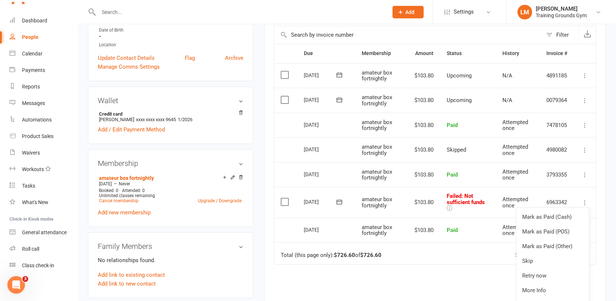
scroll to position [160, 0]
click at [557, 260] on link "Skip" at bounding box center [552, 259] width 73 height 15
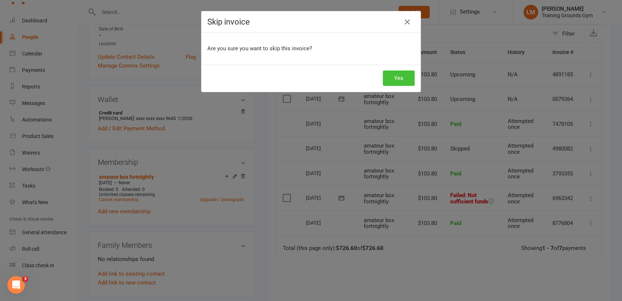
click at [392, 76] on button "Yes" at bounding box center [399, 77] width 32 height 15
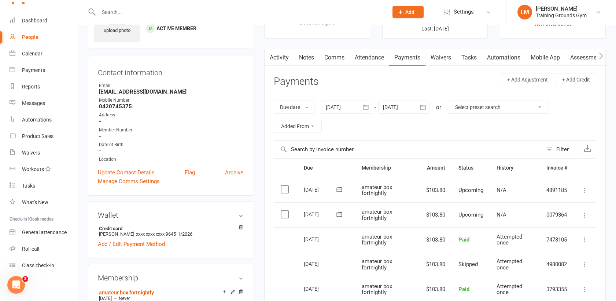
scroll to position [41, 0]
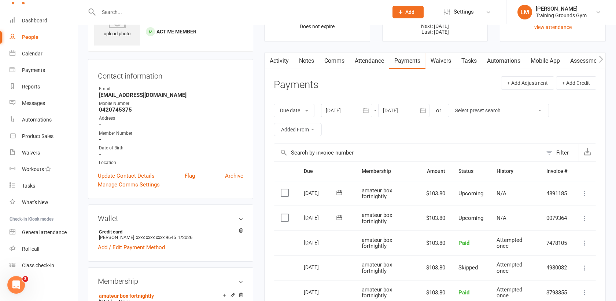
click at [106, 15] on input "text" at bounding box center [239, 12] width 287 height 10
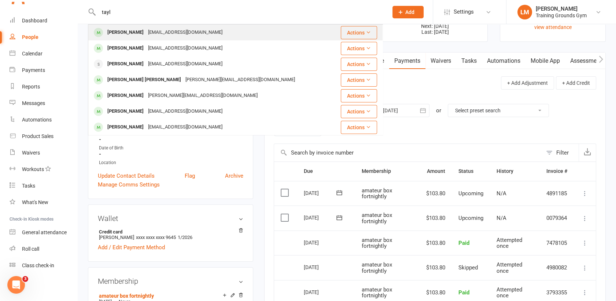
type input "tayl"
click at [117, 30] on div "[PERSON_NAME]" at bounding box center [125, 32] width 41 height 11
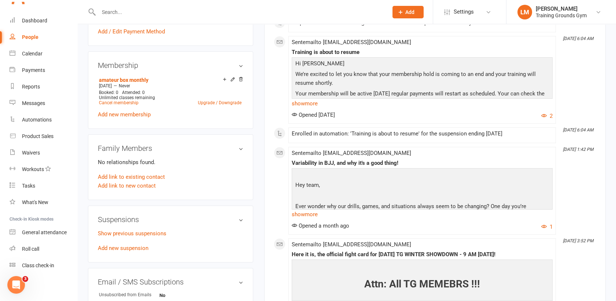
scroll to position [261, 0]
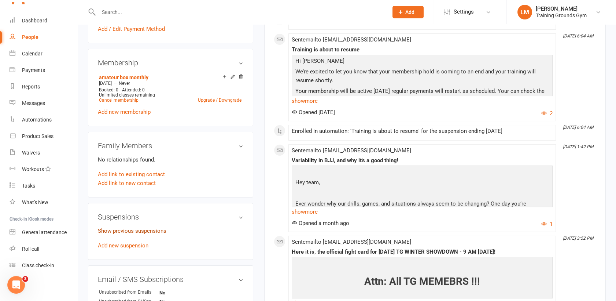
click at [119, 230] on link "Show previous suspensions" at bounding box center [132, 230] width 69 height 7
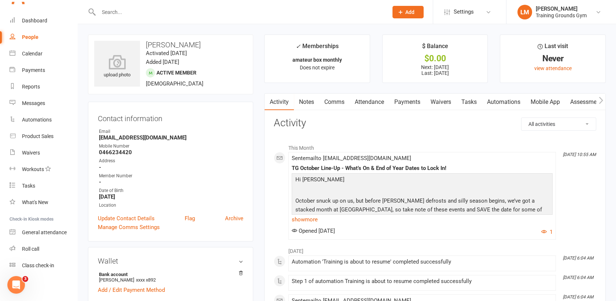
scroll to position [816, 0]
click at [415, 11] on button "Add" at bounding box center [408, 12] width 31 height 12
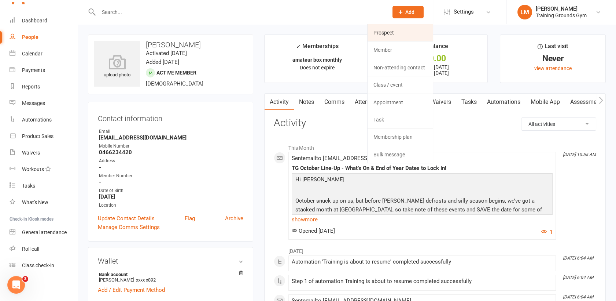
click at [379, 36] on link "Prospect" at bounding box center [400, 32] width 65 height 17
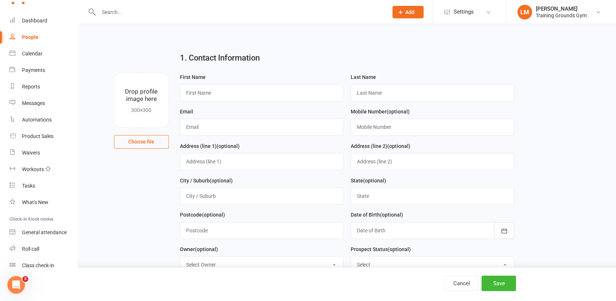
click at [198, 102] on div "First Name" at bounding box center [261, 90] width 171 height 34
click at [195, 96] on input "text" at bounding box center [261, 92] width 163 height 17
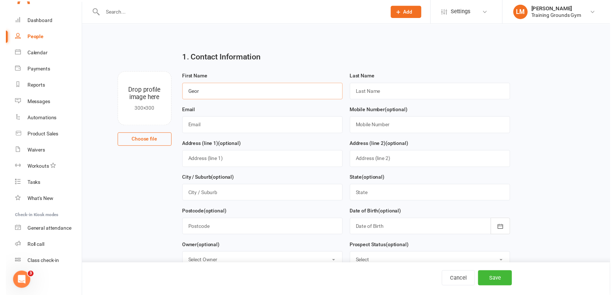
scroll to position [796, 0]
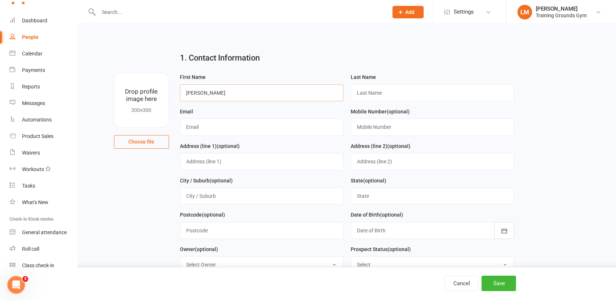
type input "[PERSON_NAME]"
click at [204, 129] on input "text" at bounding box center [261, 126] width 163 height 17
type input "[PERSON_NAME][EMAIL_ADDRESS][DOMAIN_NAME]"
type input "0483875921"
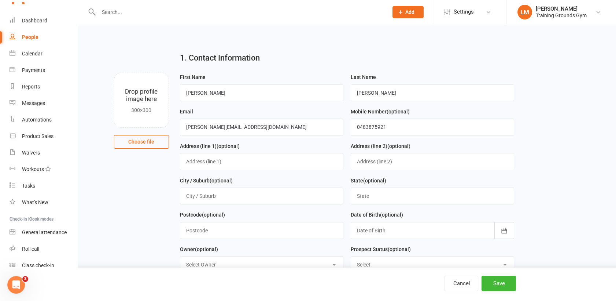
click at [396, 231] on div at bounding box center [432, 230] width 163 height 17
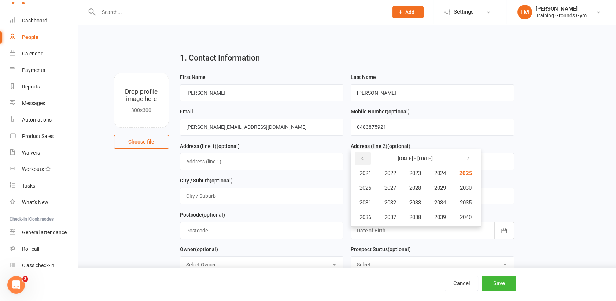
click at [359, 157] on button "button" at bounding box center [363, 158] width 16 height 13
click at [440, 187] on span "2009" at bounding box center [440, 187] width 12 height 7
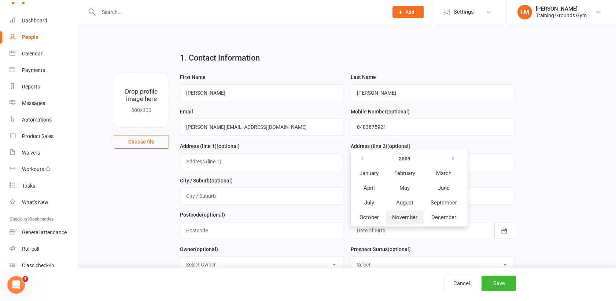
click at [403, 217] on span "November" at bounding box center [404, 217] width 25 height 7
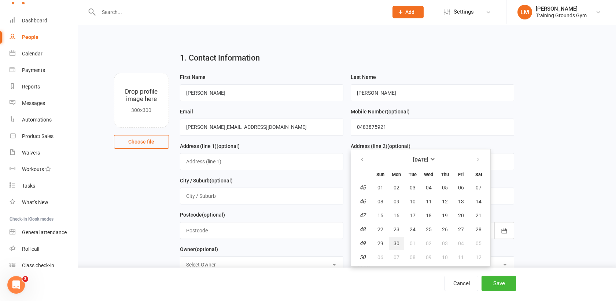
click at [397, 244] on span "30" at bounding box center [397, 243] width 6 height 6
type input "[DATE]"
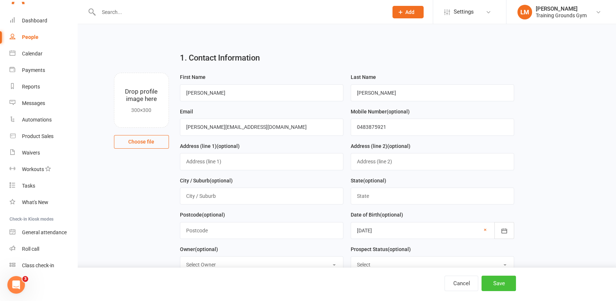
click at [499, 282] on button "Save" at bounding box center [499, 282] width 34 height 15
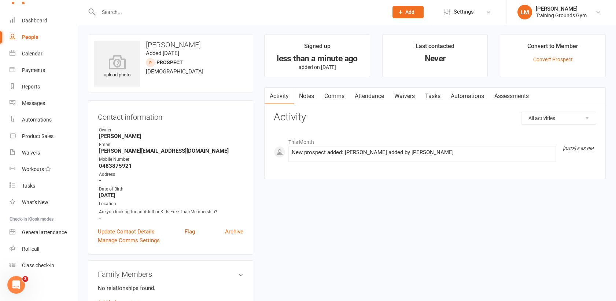
click at [406, 98] on link "Waivers" at bounding box center [404, 96] width 31 height 17
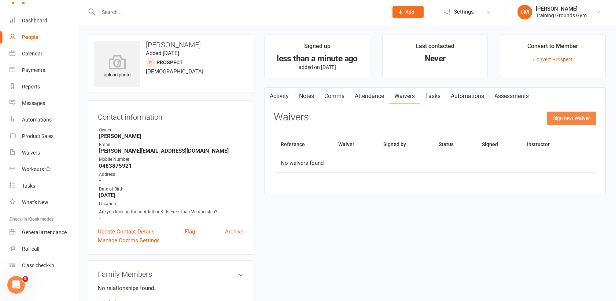
click at [559, 121] on button "Sign new Waiver" at bounding box center [571, 117] width 49 height 13
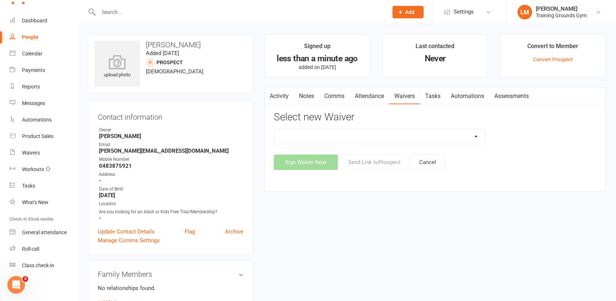
click at [351, 137] on select "New Member Sign Up Waiver for 16yrs plus & Adult Memberships Only Trial U16 Kid…" at bounding box center [379, 136] width 211 height 15
select select "14034"
click at [274, 129] on select "New Member Sign Up Waiver for 16yrs plus & Adult Memberships Only Trial U16 Kid…" at bounding box center [379, 136] width 211 height 15
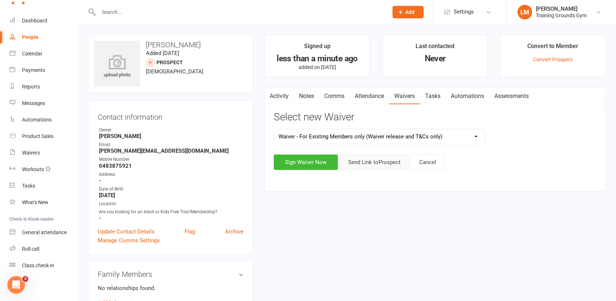
click at [363, 161] on button "Send Link to [GEOGRAPHIC_DATA]" at bounding box center [374, 161] width 69 height 15
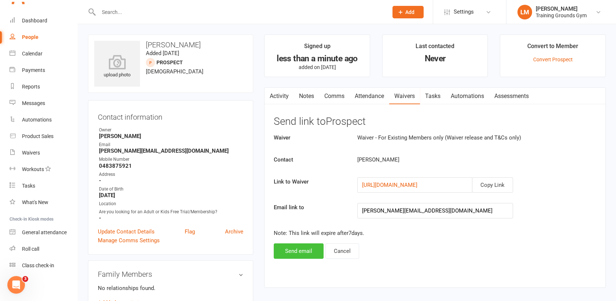
click at [304, 253] on button "Send email" at bounding box center [299, 250] width 50 height 15
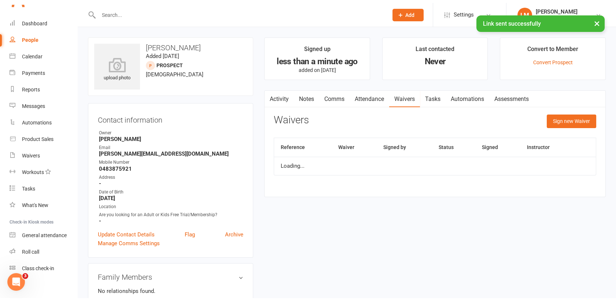
scroll to position [796, 0]
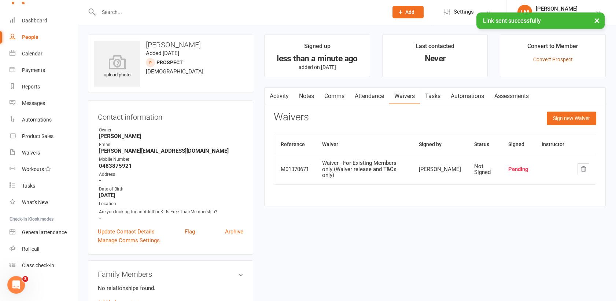
click at [551, 62] on link "Convert Prospect" at bounding box center [553, 59] width 40 height 6
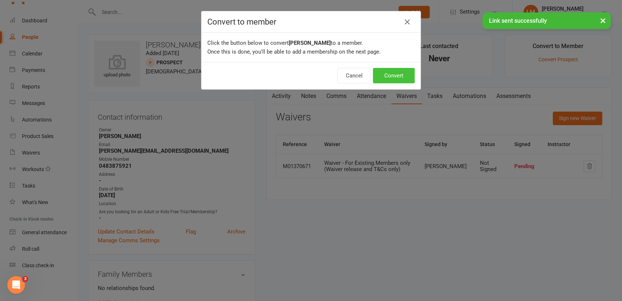
click at [393, 76] on button "Convert" at bounding box center [394, 75] width 42 height 15
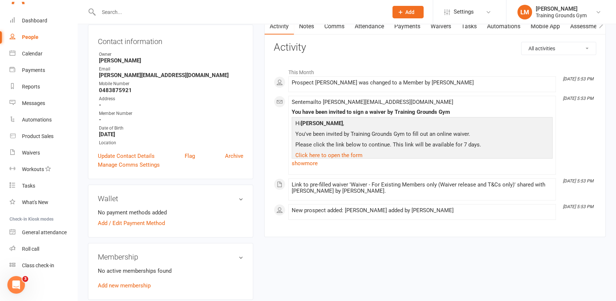
scroll to position [81, 0]
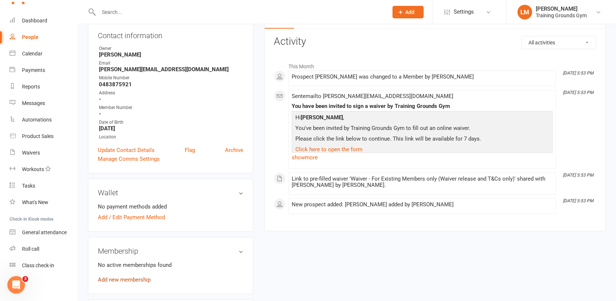
click at [135, 276] on link "Add new membership" at bounding box center [124, 279] width 53 height 7
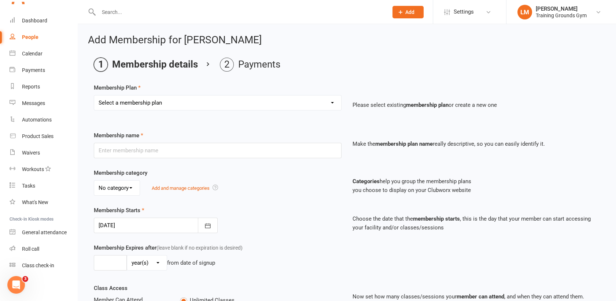
click at [219, 99] on select "Select a membership plan Create new Membership Plan Trial Basic for beginners a…" at bounding box center [217, 102] width 247 height 15
select select "1"
click at [94, 95] on select "Select a membership plan Create new Membership Plan Trial Basic for beginners a…" at bounding box center [217, 102] width 247 height 15
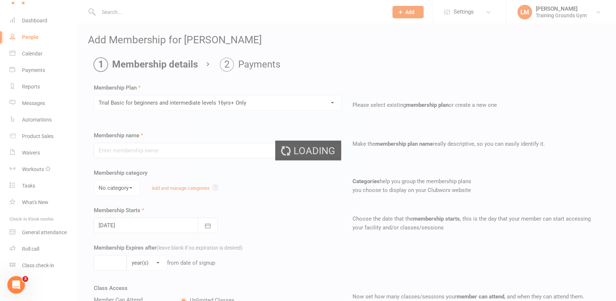
type input "Trial Basic for beginners and intermediate levels 16yrs+ Only"
select select "0"
type input "10"
select select "0"
type input "5"
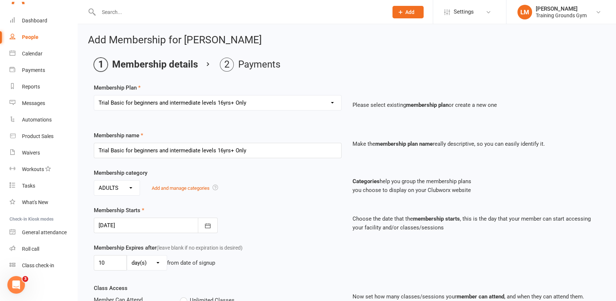
type input "[DATE]"
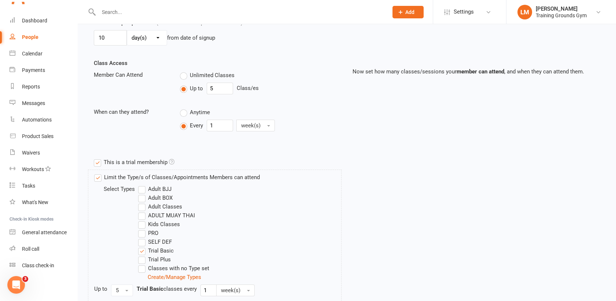
scroll to position [327, 0]
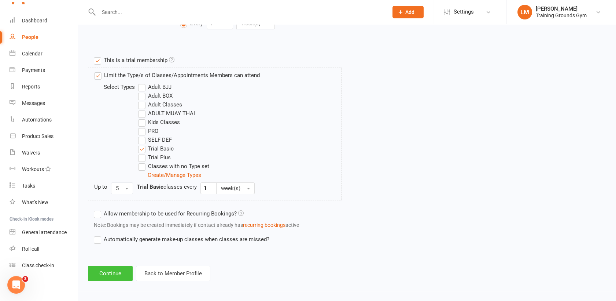
click at [112, 276] on button "Continue" at bounding box center [110, 272] width 45 height 15
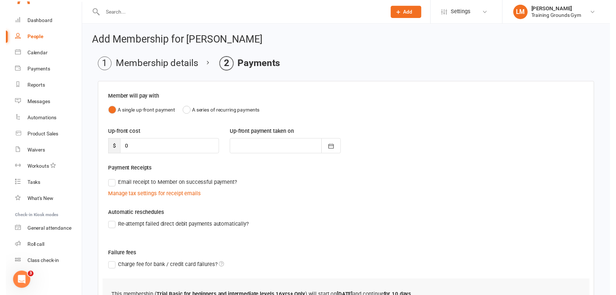
scroll to position [69, 0]
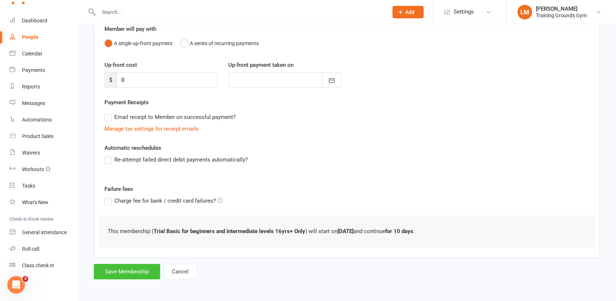
click at [124, 273] on button "Save Membership" at bounding box center [127, 271] width 66 height 15
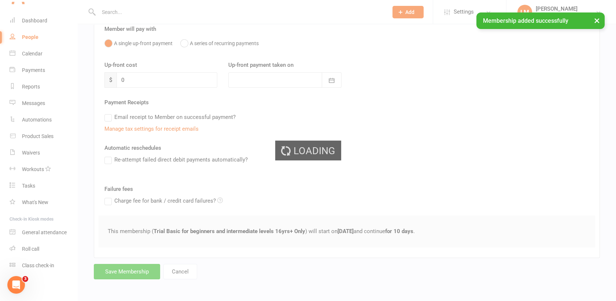
scroll to position [796, 0]
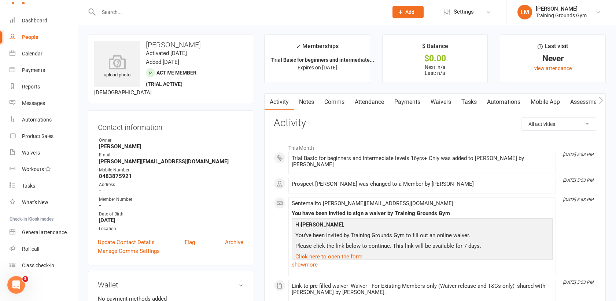
click at [353, 103] on link "Attendance" at bounding box center [370, 101] width 40 height 17
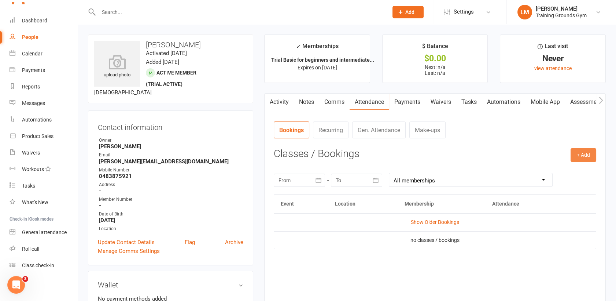
click at [581, 154] on button "+ Add" at bounding box center [584, 154] width 26 height 13
click at [554, 170] on link "Book Event" at bounding box center [559, 171] width 73 height 15
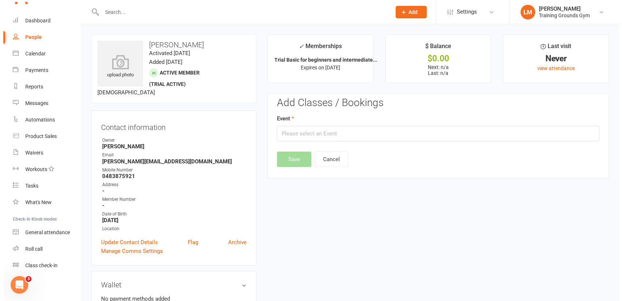
scroll to position [56, 0]
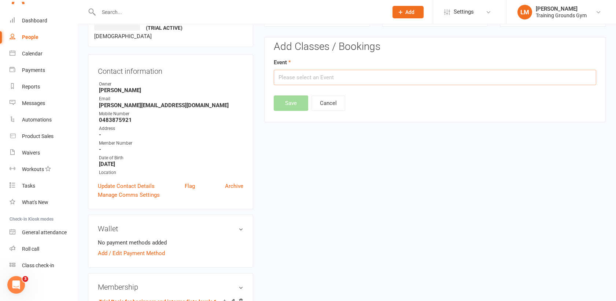
click at [410, 78] on input "text" at bounding box center [435, 77] width 323 height 15
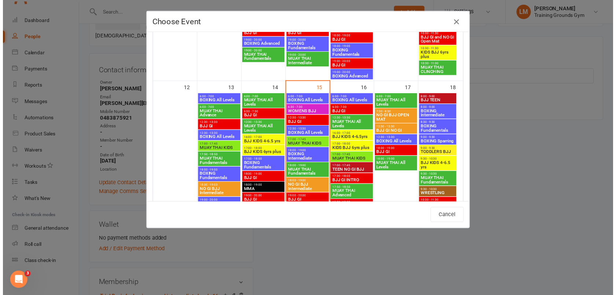
scroll to position [343, 0]
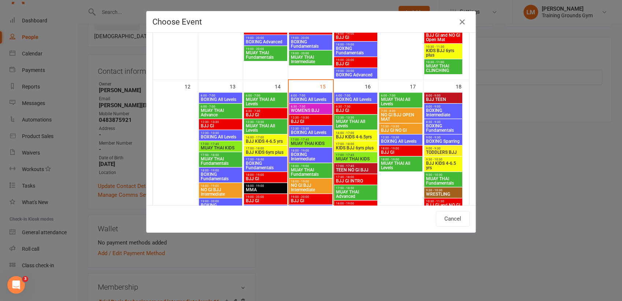
click at [294, 168] on span "MUAY THAI Fundamentals" at bounding box center [311, 172] width 40 height 9
type input "MUAY THAI Fundamentals - [DATE] 6:00:00 PM"
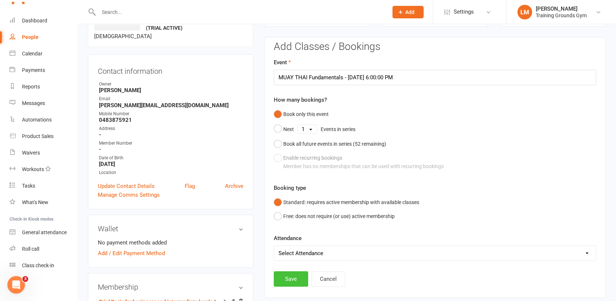
click at [290, 277] on button "Save" at bounding box center [291, 278] width 34 height 15
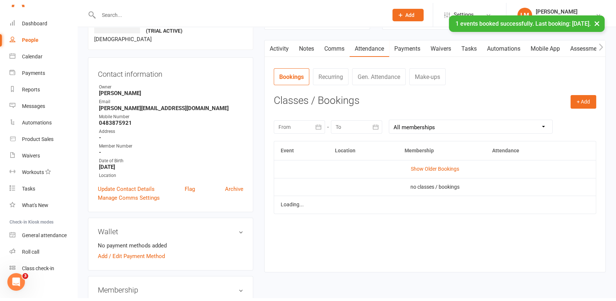
scroll to position [796, 0]
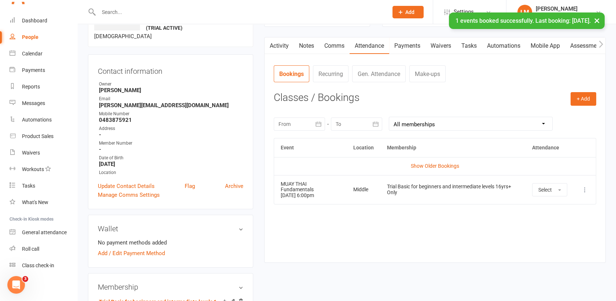
click at [279, 46] on link "Activity" at bounding box center [279, 45] width 29 height 17
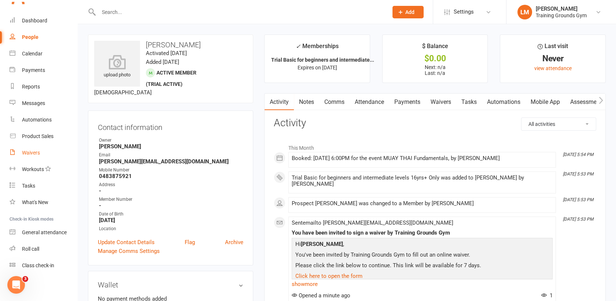
click at [34, 152] on div "Waivers" at bounding box center [31, 153] width 18 height 6
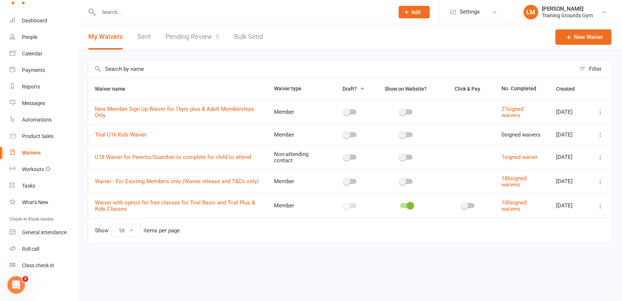
click at [193, 38] on link "Pending Review 0" at bounding box center [193, 36] width 54 height 25
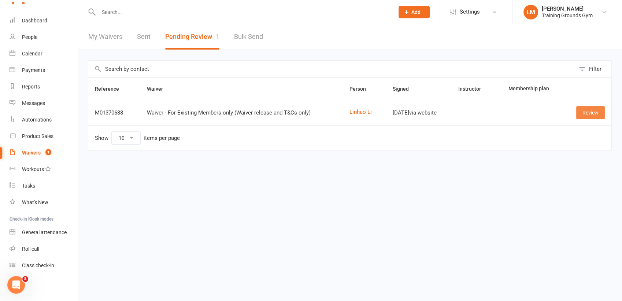
click at [590, 114] on link "Review" at bounding box center [591, 112] width 29 height 13
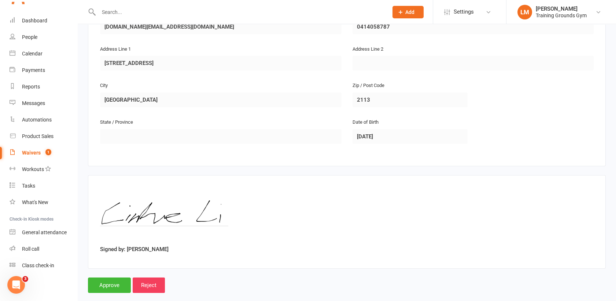
scroll to position [189, 0]
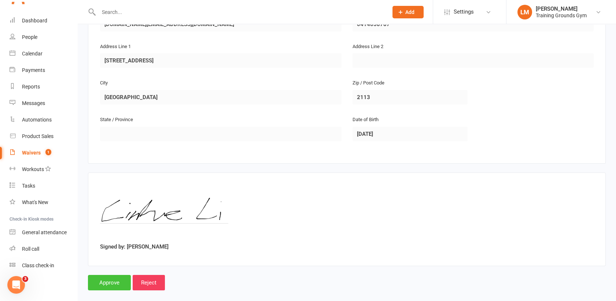
click at [115, 275] on input "Approve" at bounding box center [109, 282] width 43 height 15
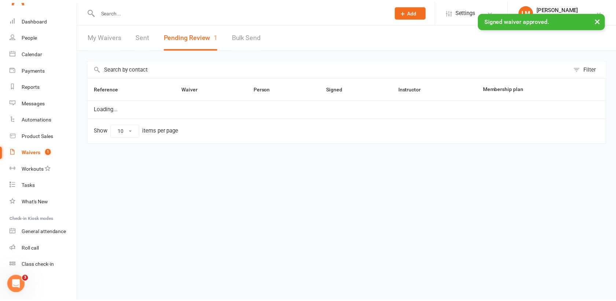
scroll to position [796, 0]
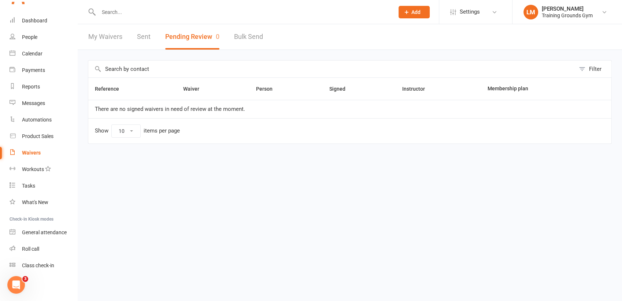
click at [110, 14] on input "text" at bounding box center [242, 12] width 293 height 10
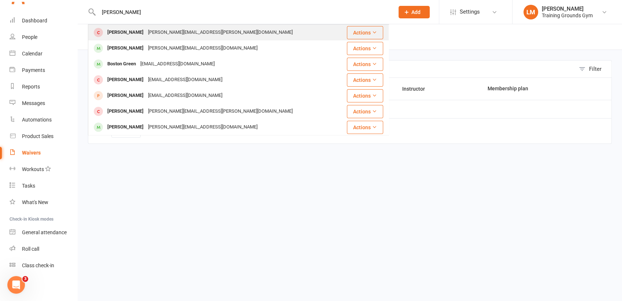
type input "[PERSON_NAME]"
click at [158, 34] on div "[PERSON_NAME][EMAIL_ADDRESS][PERSON_NAME][DOMAIN_NAME]" at bounding box center [220, 32] width 149 height 11
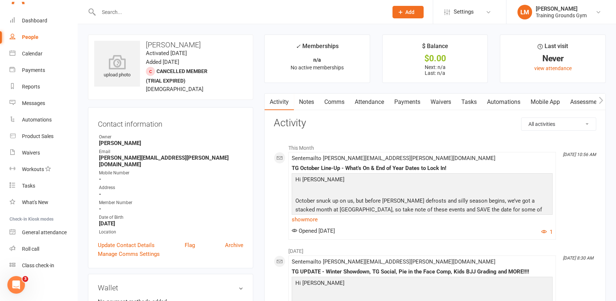
click at [434, 100] on link "Waivers" at bounding box center [441, 101] width 31 height 17
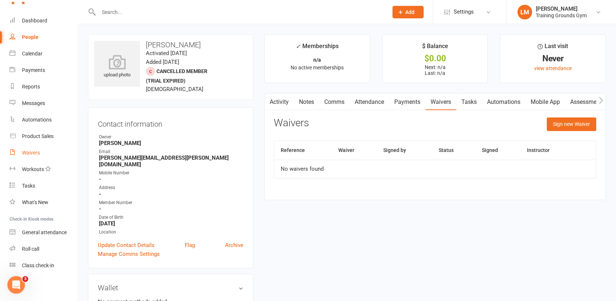
click at [32, 151] on div "Waivers" at bounding box center [31, 153] width 18 height 6
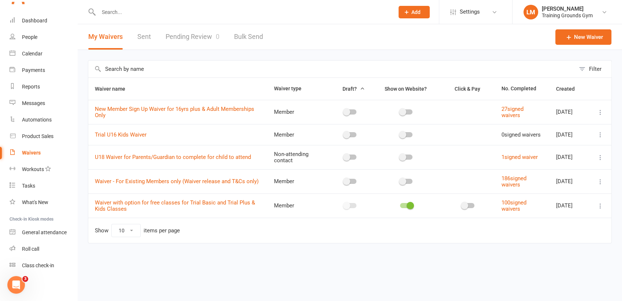
click at [185, 35] on link "Pending Review 0" at bounding box center [193, 36] width 54 height 25
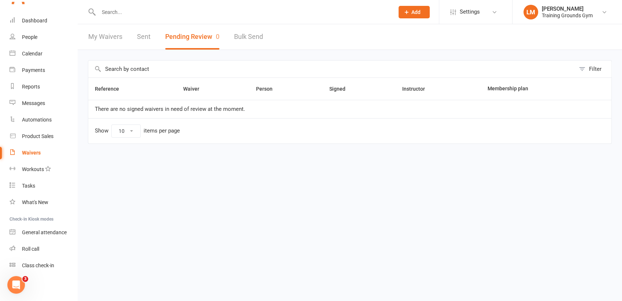
click at [109, 11] on input "text" at bounding box center [242, 12] width 293 height 10
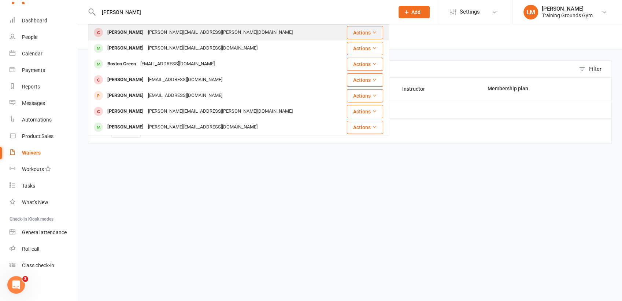
type input "[PERSON_NAME]"
click at [171, 36] on div "[PERSON_NAME][EMAIL_ADDRESS][PERSON_NAME][DOMAIN_NAME]" at bounding box center [220, 32] width 149 height 11
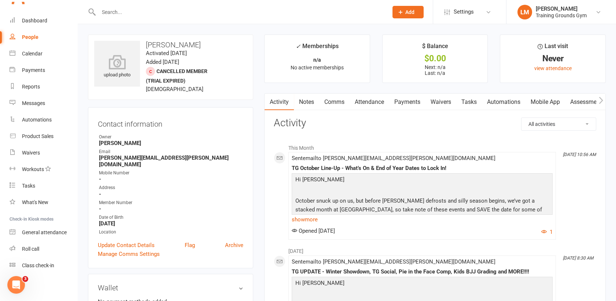
click at [444, 99] on link "Waivers" at bounding box center [441, 101] width 31 height 17
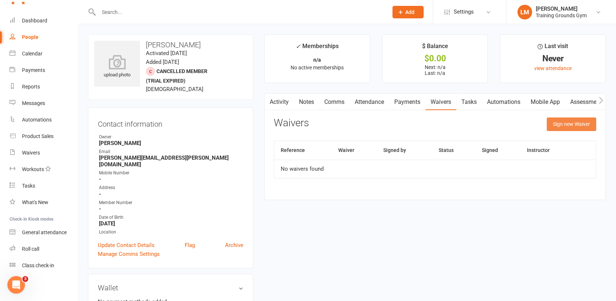
click at [573, 124] on button "Sign new Waiver" at bounding box center [571, 123] width 49 height 13
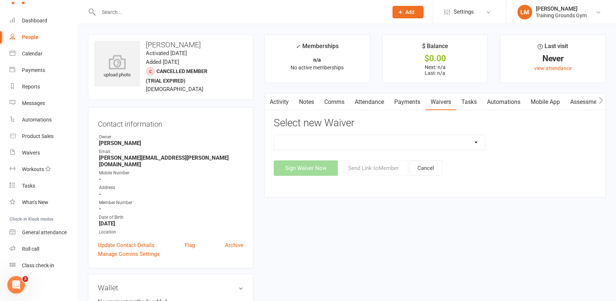
click at [402, 141] on select "New Member Sign Up Waiver for 16yrs plus & Adult Memberships Only Trial U16 Kid…" at bounding box center [379, 142] width 211 height 15
select select "14034"
click at [274, 135] on select "New Member Sign Up Waiver for 16yrs plus & Adult Memberships Only Trial U16 Kid…" at bounding box center [379, 142] width 211 height 15
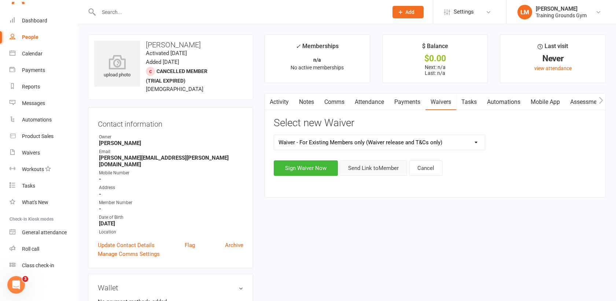
click at [376, 169] on button "Send Link to Member" at bounding box center [373, 167] width 67 height 15
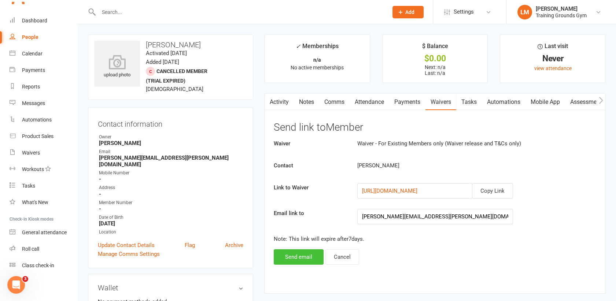
click at [308, 258] on button "Send email" at bounding box center [299, 256] width 50 height 15
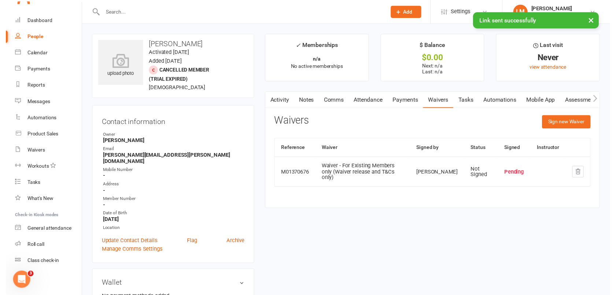
scroll to position [796, 0]
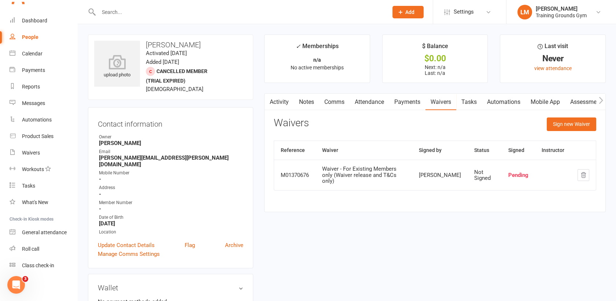
click at [112, 12] on input "text" at bounding box center [239, 12] width 287 height 10
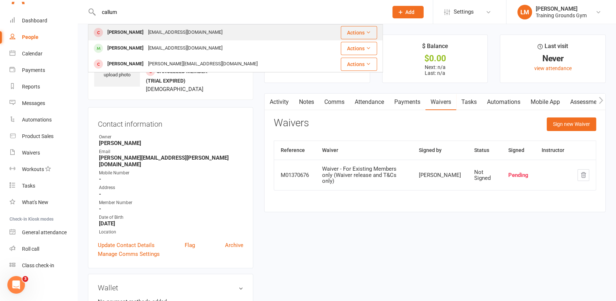
type input "callum"
click at [124, 36] on div "[PERSON_NAME]" at bounding box center [125, 32] width 41 height 11
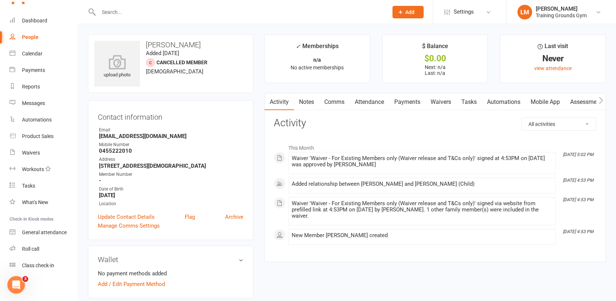
click at [441, 101] on link "Waivers" at bounding box center [441, 101] width 31 height 17
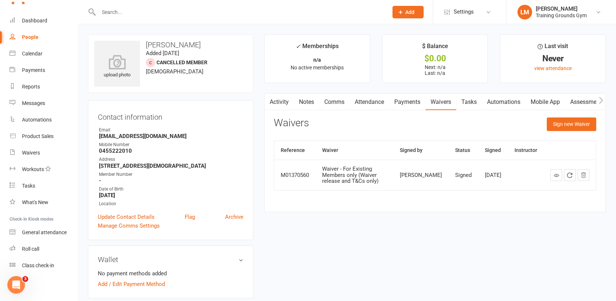
click at [546, 101] on link "Mobile App" at bounding box center [546, 101] width 40 height 17
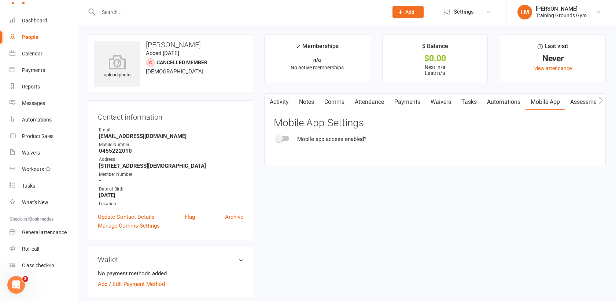
click at [283, 136] on div at bounding box center [283, 138] width 12 height 5
click at [277, 137] on input "checkbox" at bounding box center [277, 137] width 0 height 0
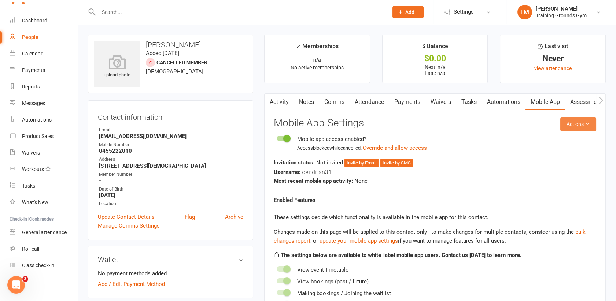
click at [588, 121] on icon at bounding box center [587, 123] width 5 height 5
click at [573, 141] on link "Send invitation email" at bounding box center [553, 140] width 73 height 15
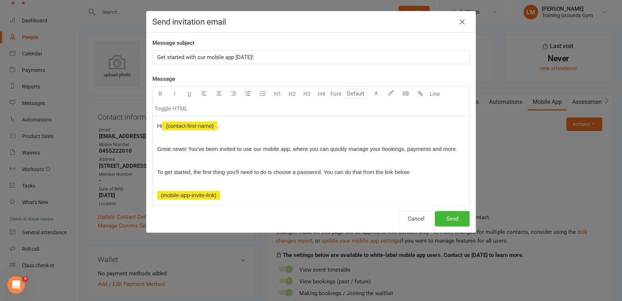
click at [273, 57] on p "Get started with our mobile app [DATE]!" at bounding box center [311, 57] width 308 height 9
click at [456, 219] on button "Send" at bounding box center [452, 218] width 35 height 15
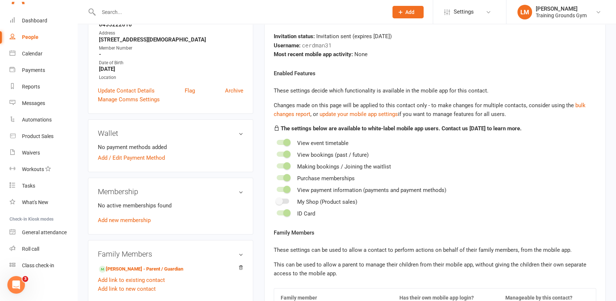
scroll to position [141, 0]
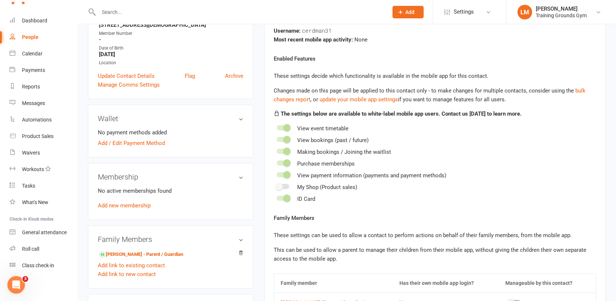
click at [112, 208] on div "No active memberships found Add new membership" at bounding box center [171, 197] width 146 height 23
click at [110, 203] on link "Add new membership" at bounding box center [124, 205] width 53 height 7
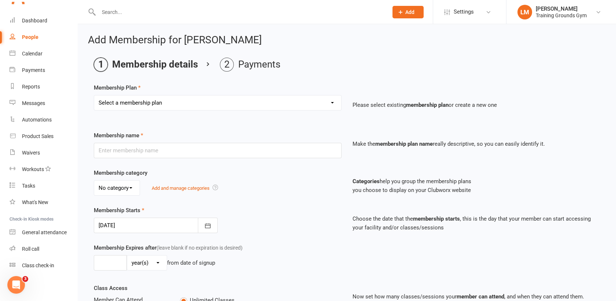
click at [309, 100] on select "Select a membership plan Create new Membership Plan Trial Basic for beginners a…" at bounding box center [217, 102] width 247 height 15
select select "1"
click at [94, 95] on select "Select a membership plan Create new Membership Plan Trial Basic for beginners a…" at bounding box center [217, 102] width 247 height 15
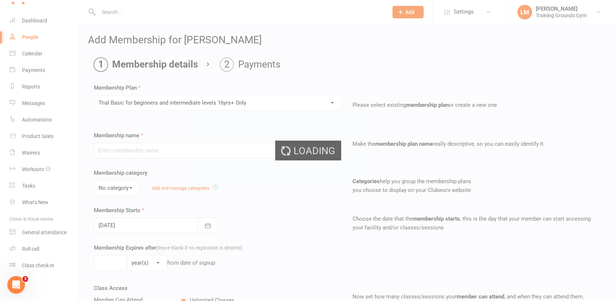
type input "Trial Basic for beginners and intermediate levels 16yrs+ Only"
select select "0"
type input "10"
select select "0"
type input "5"
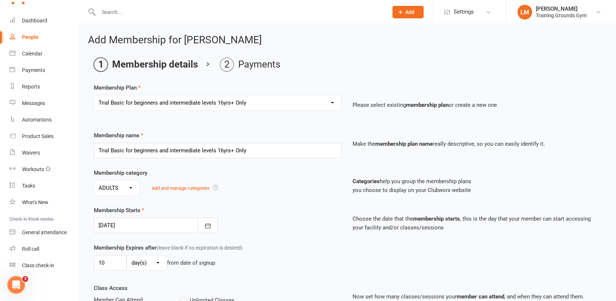
type input "[DATE]"
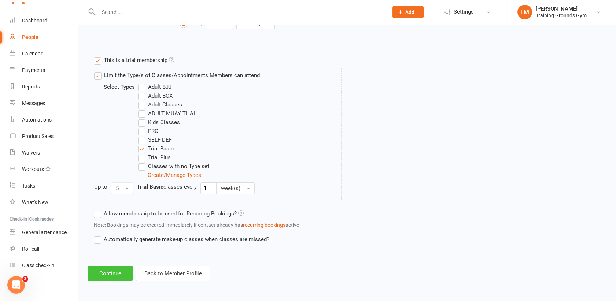
click at [109, 276] on button "Continue" at bounding box center [110, 272] width 45 height 15
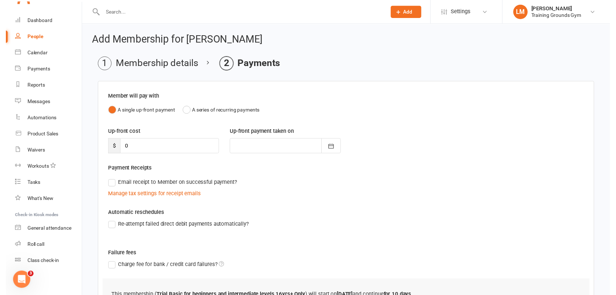
scroll to position [69, 0]
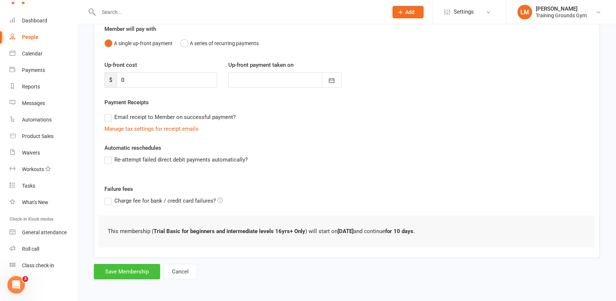
click at [124, 273] on button "Save Membership" at bounding box center [127, 271] width 66 height 15
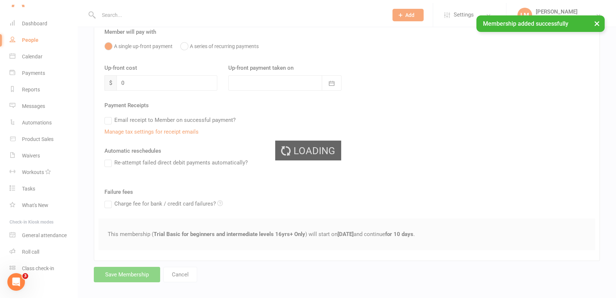
scroll to position [796, 0]
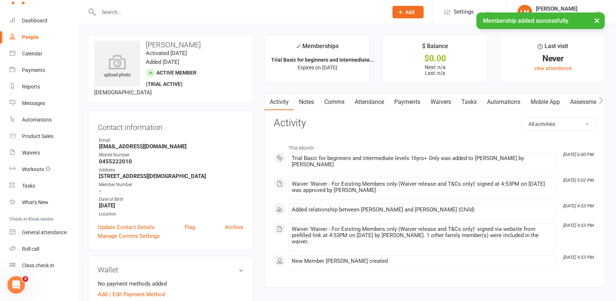
click at [549, 104] on link "Mobile App" at bounding box center [546, 101] width 40 height 17
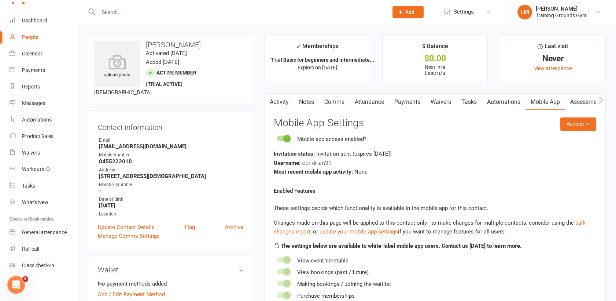
click at [111, 15] on input "text" at bounding box center [239, 12] width 287 height 10
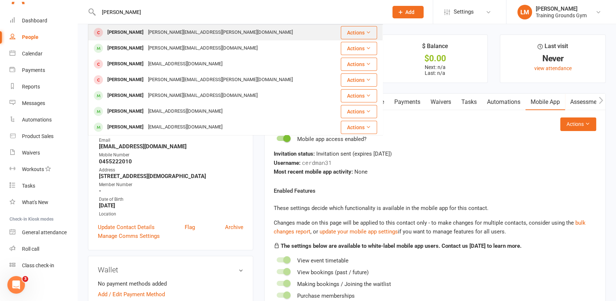
type input "[PERSON_NAME]"
click at [121, 28] on div "[PERSON_NAME]" at bounding box center [125, 32] width 41 height 11
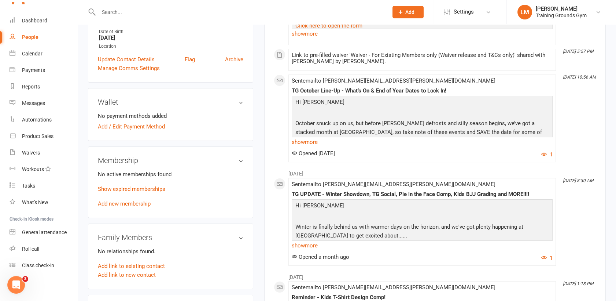
scroll to position [188, 0]
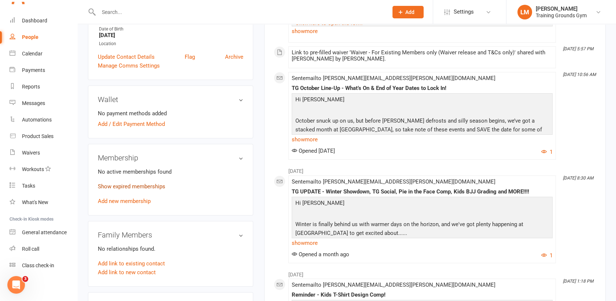
click at [138, 183] on link "Show expired memberships" at bounding box center [131, 186] width 67 height 7
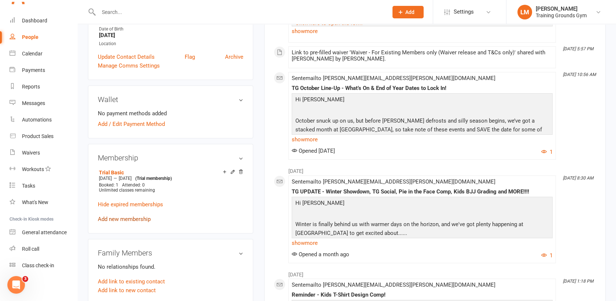
click at [128, 216] on link "Add new membership" at bounding box center [124, 219] width 53 height 7
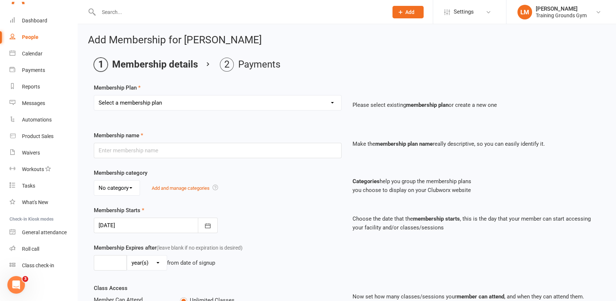
click at [273, 102] on select "Select a membership plan Create new Membership Plan Trial Basic for beginners a…" at bounding box center [217, 102] width 247 height 15
select select "1"
click at [94, 95] on select "Select a membership plan Create new Membership Plan Trial Basic for beginners a…" at bounding box center [217, 102] width 247 height 15
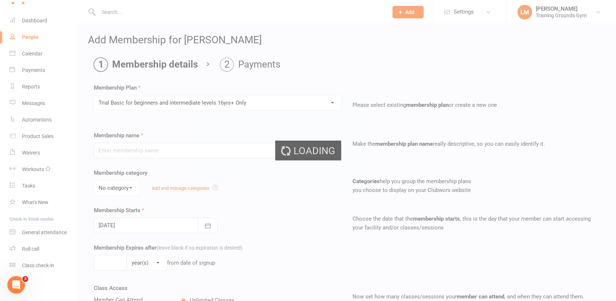
type input "Trial Basic for beginners and intermediate levels 16yrs+ Only"
select select "0"
type input "10"
select select "0"
type input "5"
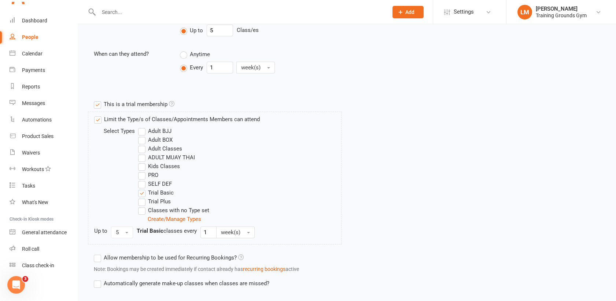
type input "[DATE]"
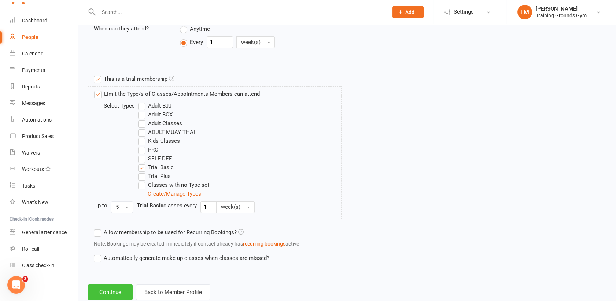
click at [111, 293] on button "Continue" at bounding box center [110, 291] width 45 height 15
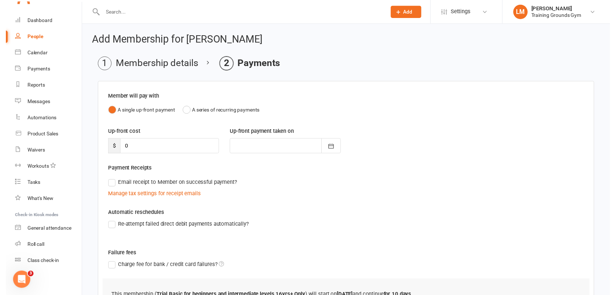
scroll to position [69, 0]
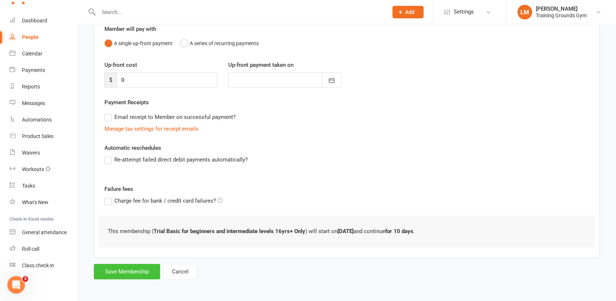
click at [137, 272] on button "Save Membership" at bounding box center [127, 271] width 66 height 15
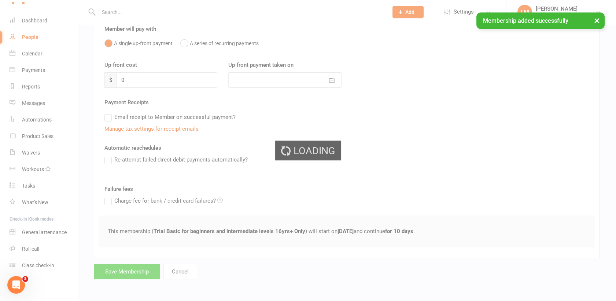
scroll to position [796, 0]
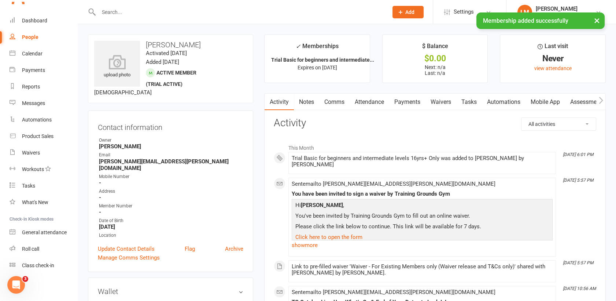
click at [546, 98] on link "Mobile App" at bounding box center [546, 101] width 40 height 17
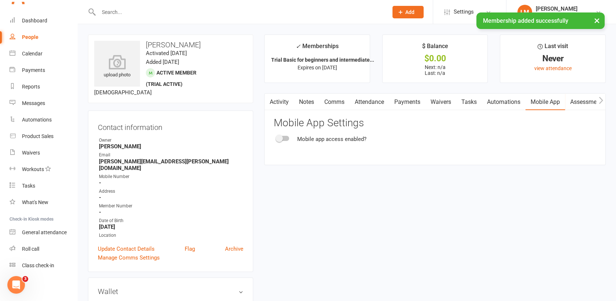
click at [286, 139] on div at bounding box center [283, 138] width 12 height 5
click at [277, 137] on input "checkbox" at bounding box center [277, 137] width 0 height 0
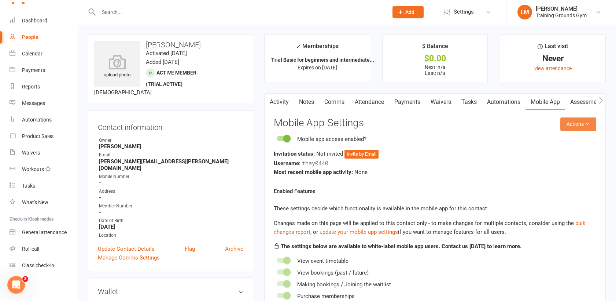
click at [574, 122] on button "Actions" at bounding box center [578, 123] width 36 height 13
click at [572, 142] on link "Send invitation email" at bounding box center [553, 140] width 73 height 15
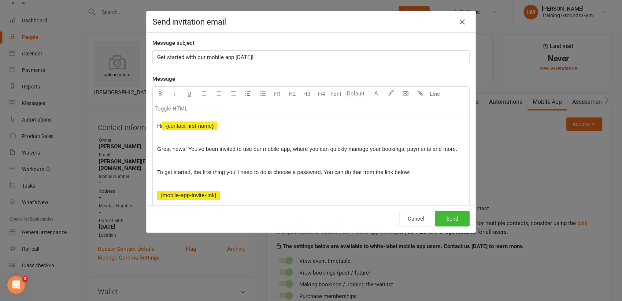
click at [261, 55] on p "Get started with our mobile app [DATE]!" at bounding box center [311, 57] width 308 height 9
click at [458, 22] on icon "button" at bounding box center [462, 22] width 9 height 9
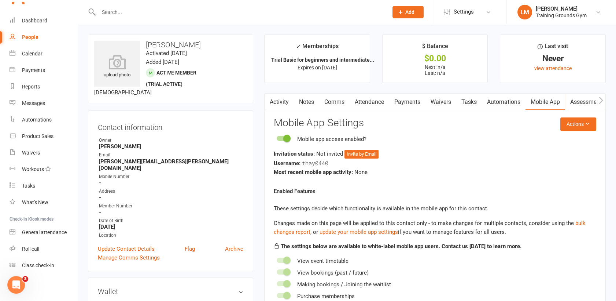
click at [108, 14] on input "text" at bounding box center [239, 12] width 287 height 10
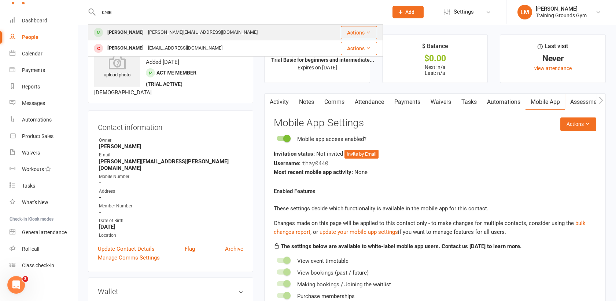
type input "cree"
click at [121, 32] on div "[PERSON_NAME]" at bounding box center [125, 32] width 41 height 11
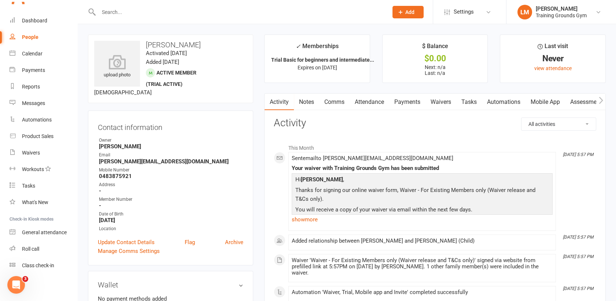
click at [542, 101] on link "Mobile App" at bounding box center [546, 101] width 40 height 17
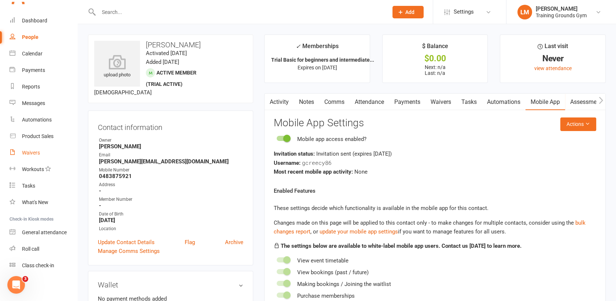
click at [26, 151] on div "Waivers" at bounding box center [31, 153] width 18 height 6
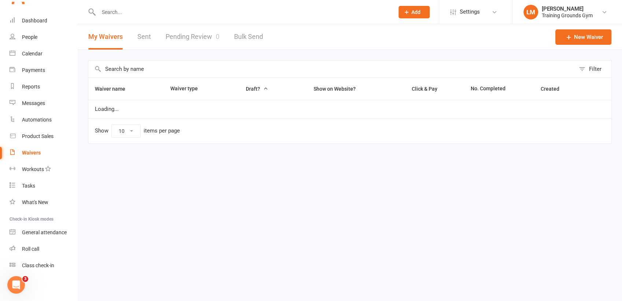
click at [188, 33] on link "Pending Review 0" at bounding box center [193, 36] width 54 height 25
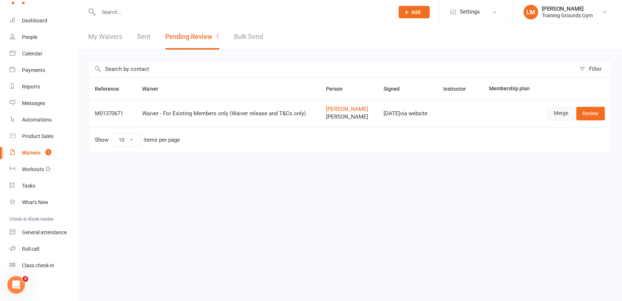
click at [557, 113] on link "Merge" at bounding box center [561, 113] width 27 height 13
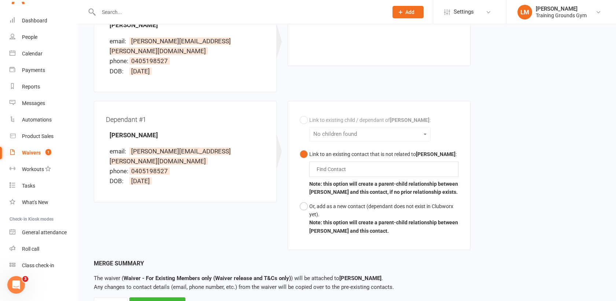
scroll to position [147, 0]
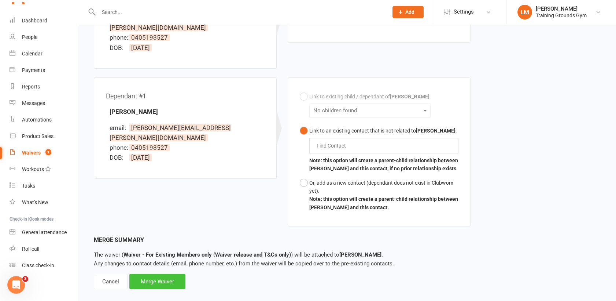
click at [152, 273] on div "Merge Waiver" at bounding box center [157, 280] width 56 height 15
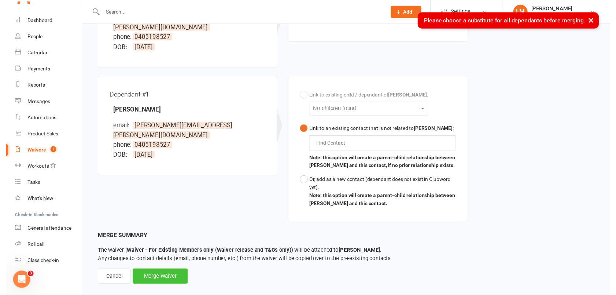
scroll to position [796, 0]
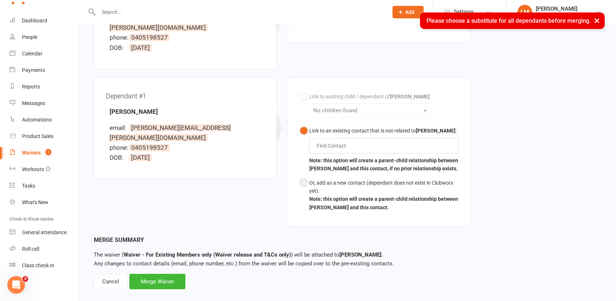
click at [303, 176] on button "Or, add as a new contact (dependant does not exist in Clubworx yet). Note: this…" at bounding box center [379, 195] width 159 height 39
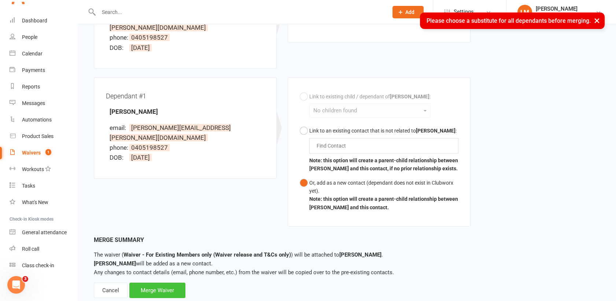
click at [162, 282] on div "Merge Waiver" at bounding box center [157, 289] width 56 height 15
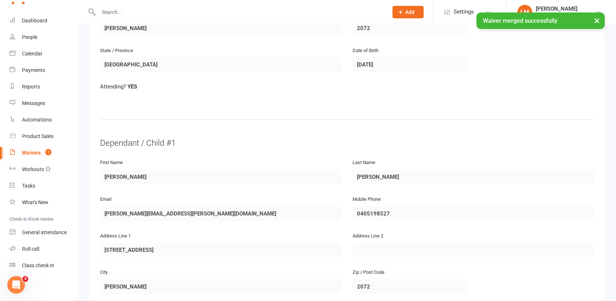
scroll to position [467, 0]
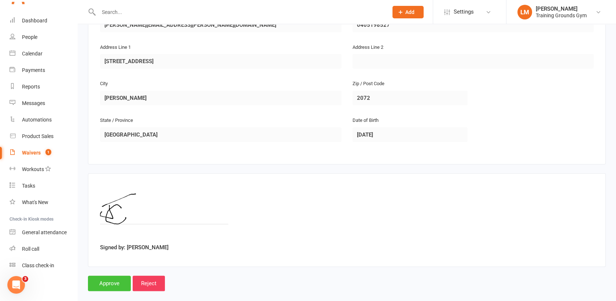
click at [113, 275] on input "Approve" at bounding box center [109, 282] width 43 height 15
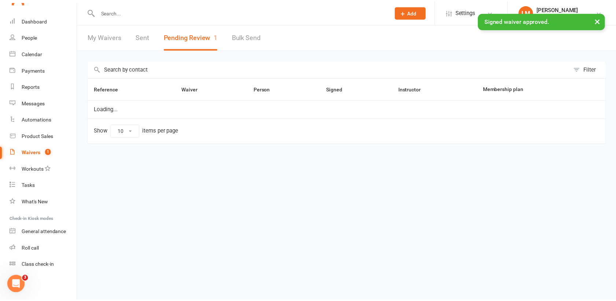
scroll to position [796, 0]
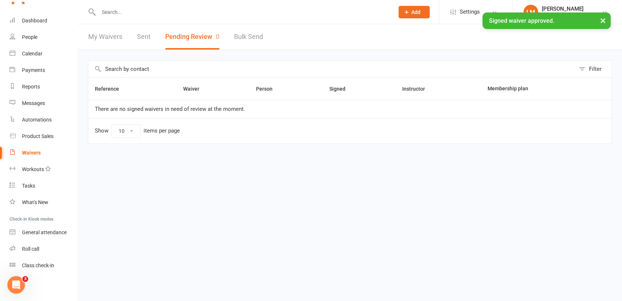
click at [36, 12] on div "× Signed waiver approved." at bounding box center [306, 12] width 613 height 0
click at [26, 12] on div "× Signed waiver approved." at bounding box center [306, 12] width 613 height 0
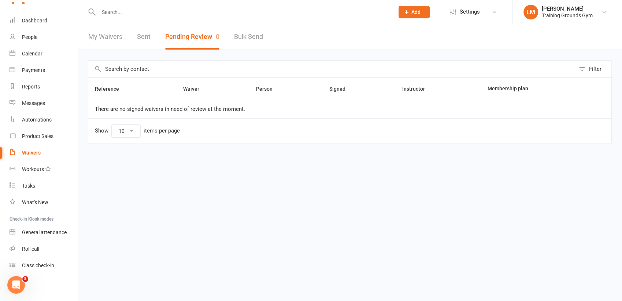
click at [118, 7] on input "text" at bounding box center [242, 12] width 293 height 10
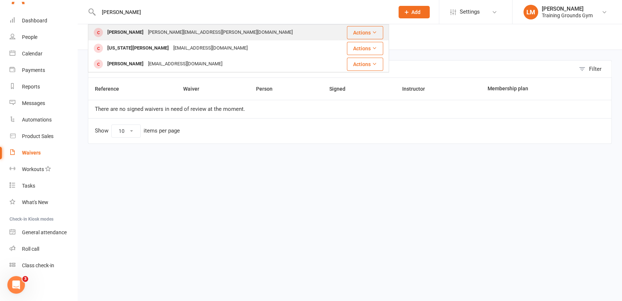
type input "[PERSON_NAME]"
click at [138, 32] on div "[PERSON_NAME]" at bounding box center [125, 32] width 41 height 11
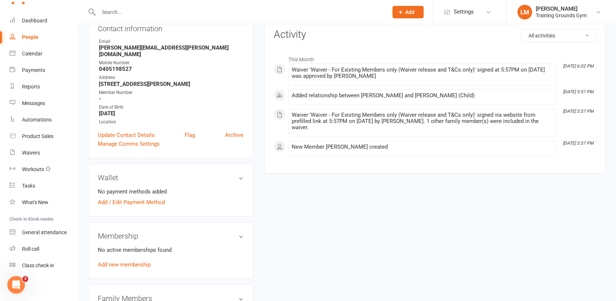
scroll to position [133, 0]
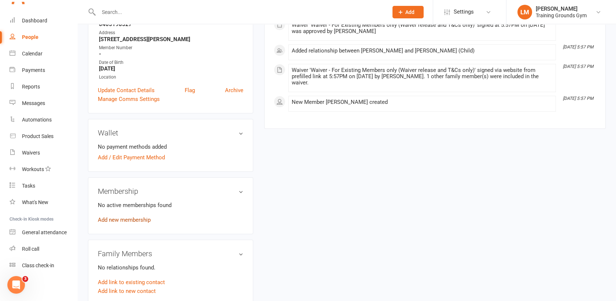
click at [138, 216] on link "Add new membership" at bounding box center [124, 219] width 53 height 7
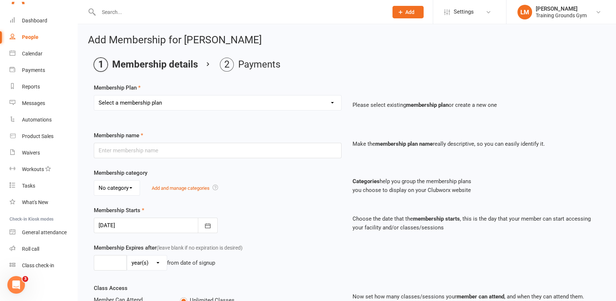
click at [301, 103] on select "Select a membership plan Create new Membership Plan Trial Basic for beginners a…" at bounding box center [217, 102] width 247 height 15
select select "1"
click at [94, 95] on select "Select a membership plan Create new Membership Plan Trial Basic for beginners a…" at bounding box center [217, 102] width 247 height 15
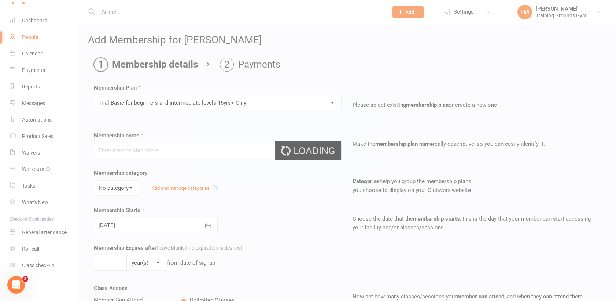
type input "Trial Basic for beginners and intermediate levels 16yrs+ Only"
select select "0"
type input "10"
select select "0"
type input "5"
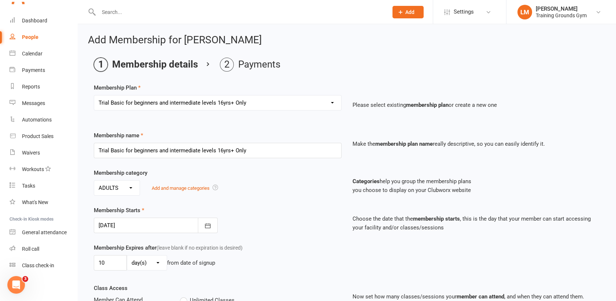
type input "[DATE]"
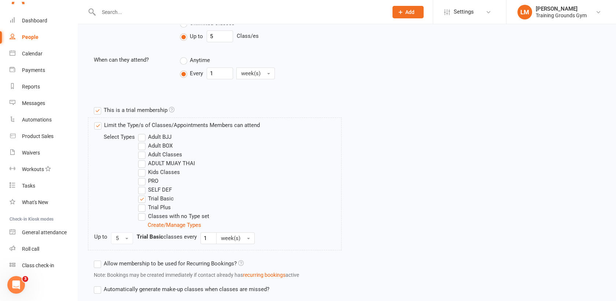
scroll to position [327, 0]
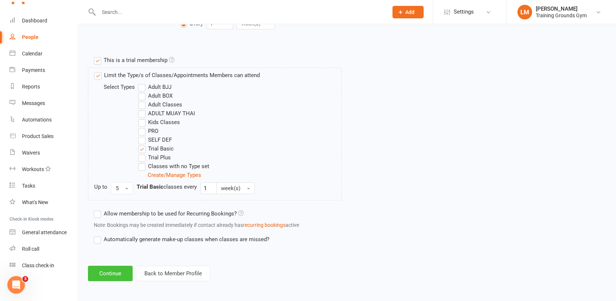
click at [104, 269] on button "Continue" at bounding box center [110, 272] width 45 height 15
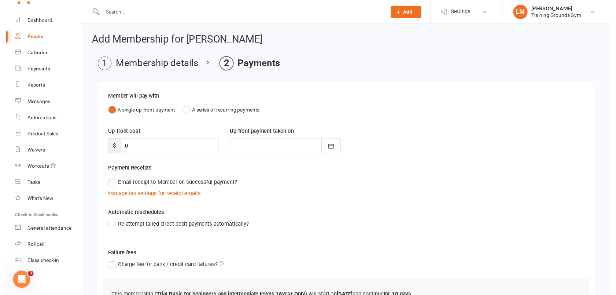
scroll to position [69, 0]
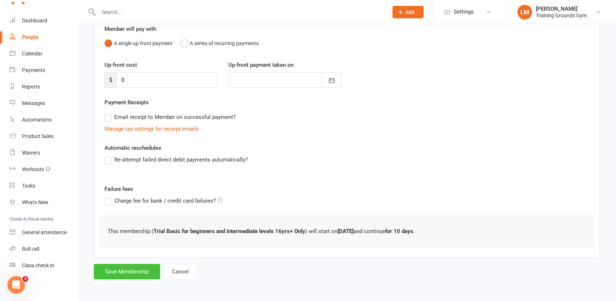
click at [105, 274] on button "Save Membership" at bounding box center [127, 271] width 66 height 15
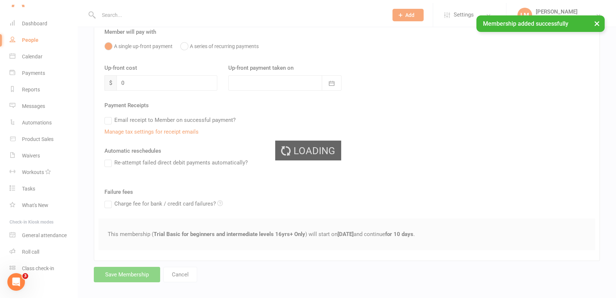
scroll to position [796, 0]
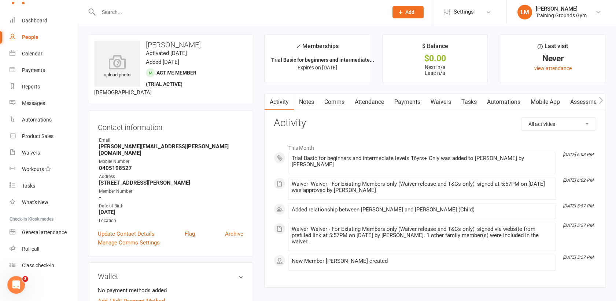
click at [354, 105] on link "Attendance" at bounding box center [370, 101] width 40 height 17
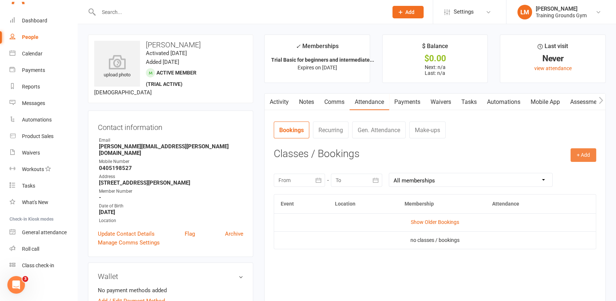
click at [595, 155] on button "+ Add" at bounding box center [584, 154] width 26 height 13
click at [582, 168] on link "Book Event" at bounding box center [559, 171] width 73 height 15
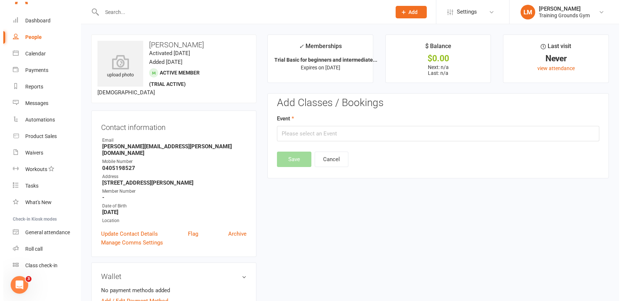
scroll to position [56, 0]
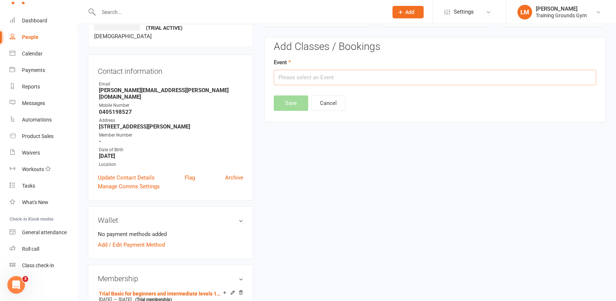
click at [572, 70] on input "text" at bounding box center [435, 77] width 323 height 15
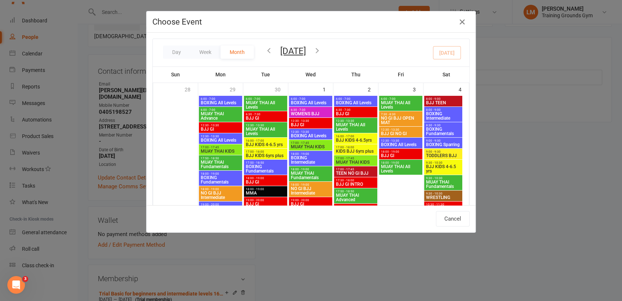
type input "MUAY THAI Fundamentals - [DATE] 6:00:00 PM"
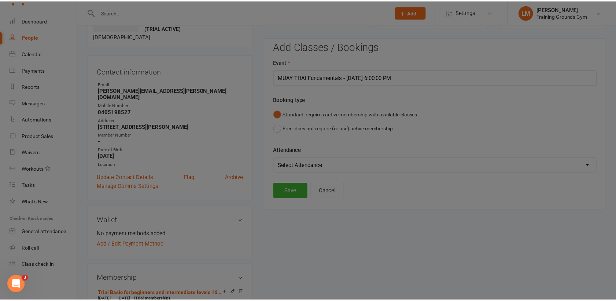
scroll to position [0, 0]
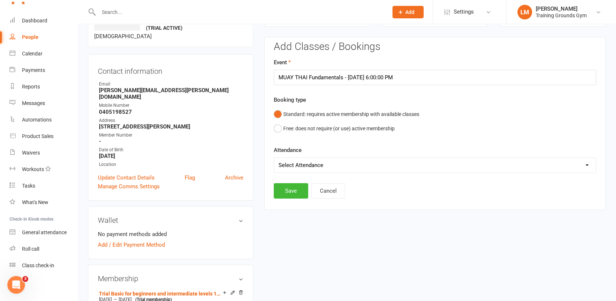
drag, startPoint x: 471, startPoint y: 60, endPoint x: 471, endPoint y: 106, distance: 46.2
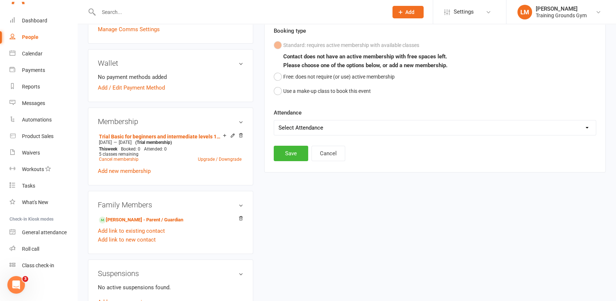
scroll to position [214, 0]
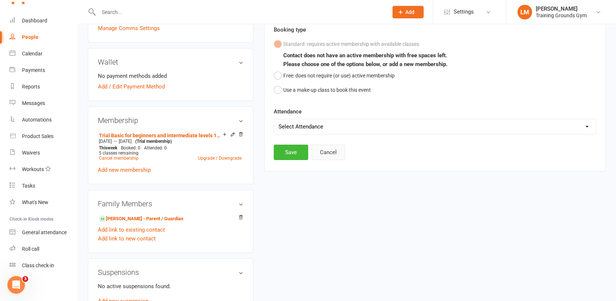
click at [325, 152] on button "Cancel" at bounding box center [329, 151] width 34 height 15
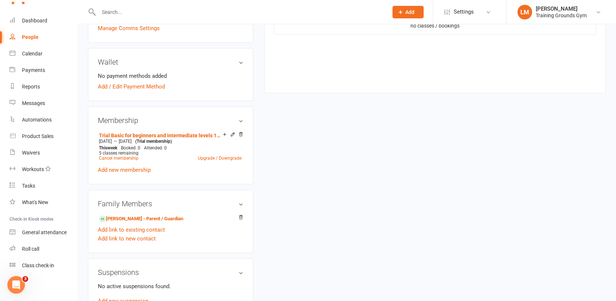
scroll to position [77, 0]
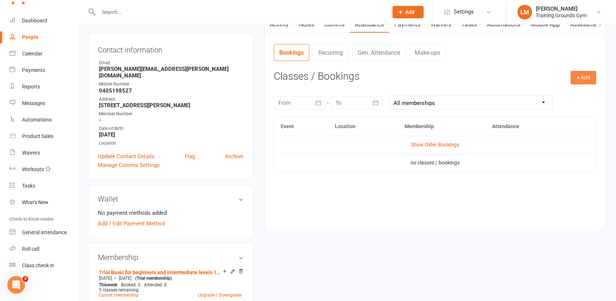
click at [581, 79] on button "+ Add" at bounding box center [584, 77] width 26 height 13
click at [564, 92] on link "Book Event" at bounding box center [559, 94] width 73 height 15
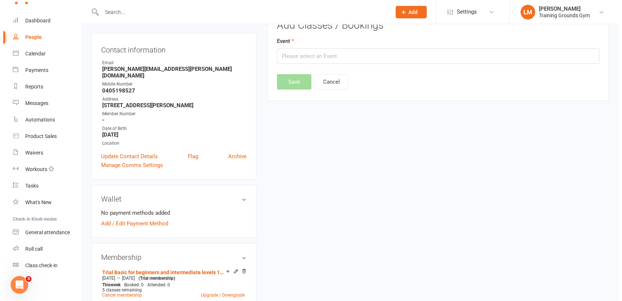
scroll to position [56, 0]
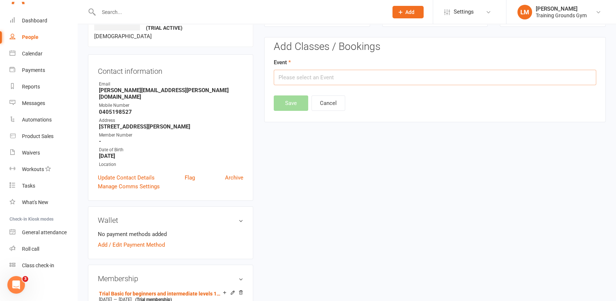
click at [358, 76] on input "text" at bounding box center [435, 77] width 323 height 15
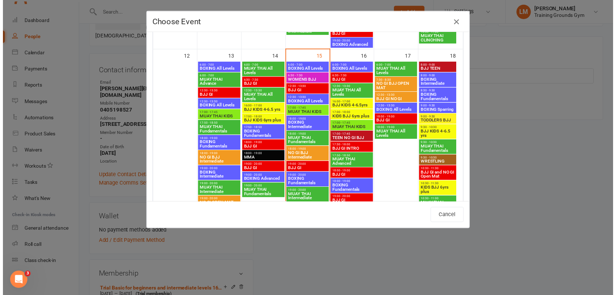
scroll to position [384, 0]
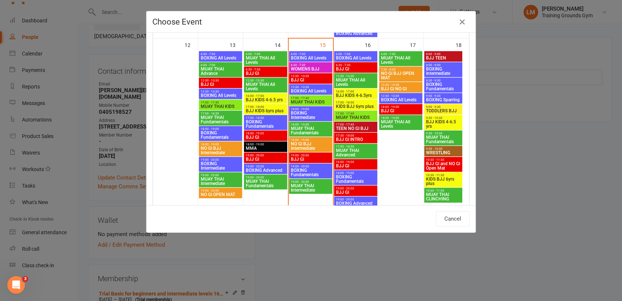
click at [291, 131] on span "MUAY THAI Fundamentals" at bounding box center [311, 130] width 40 height 9
type input "MUAY THAI Fundamentals - [DATE] 6:00:00 PM"
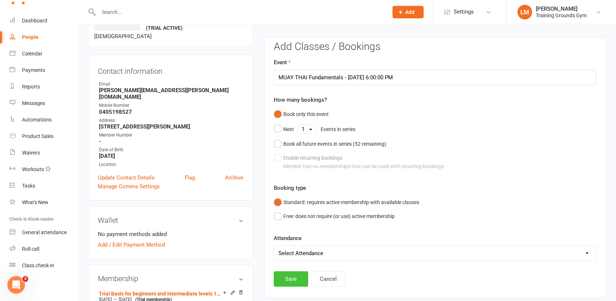
click at [277, 272] on button "Save" at bounding box center [291, 278] width 34 height 15
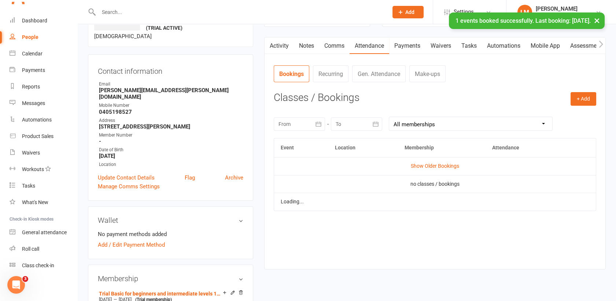
scroll to position [796, 0]
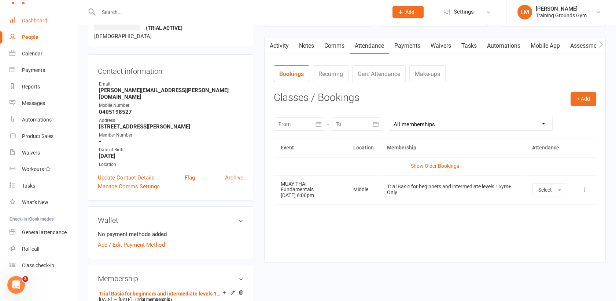
click at [33, 19] on div "Dashboard" at bounding box center [34, 21] width 25 height 6
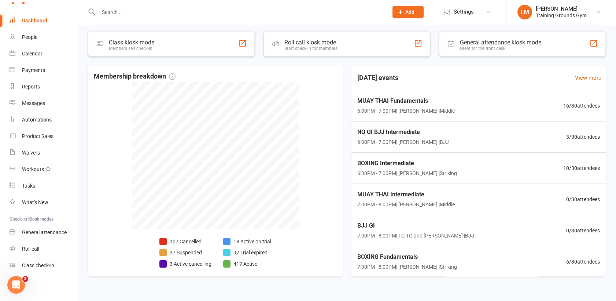
scroll to position [243, 0]
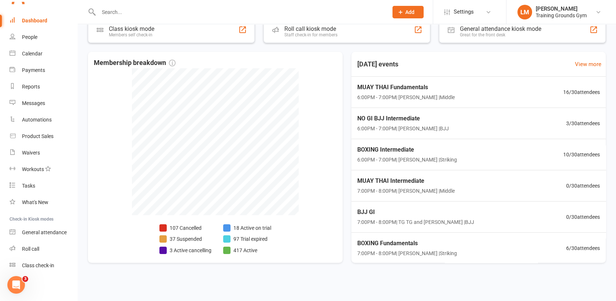
click at [111, 13] on input "text" at bounding box center [239, 12] width 287 height 10
type input "3"
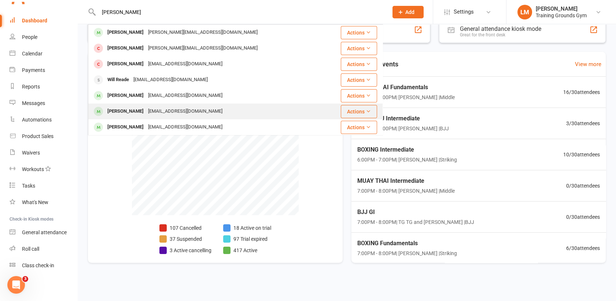
type input "[PERSON_NAME]"
click at [130, 115] on div "[PERSON_NAME]" at bounding box center [125, 111] width 41 height 11
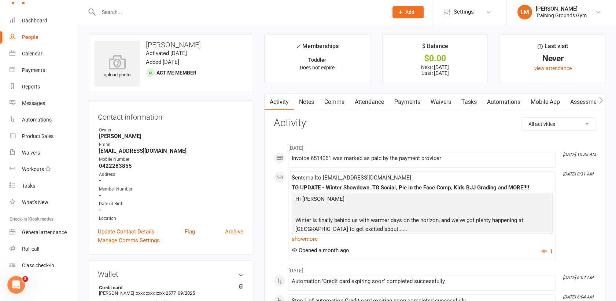
click at [410, 124] on h3 "Activity" at bounding box center [435, 122] width 323 height 11
click at [108, 13] on input "text" at bounding box center [239, 12] width 287 height 10
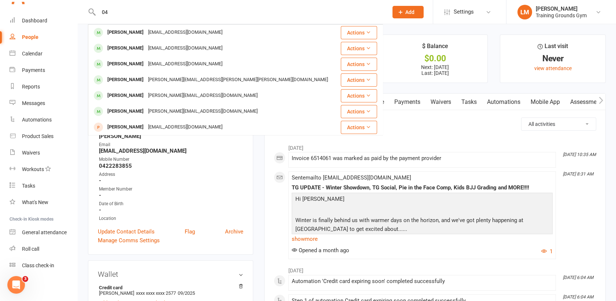
type input "0"
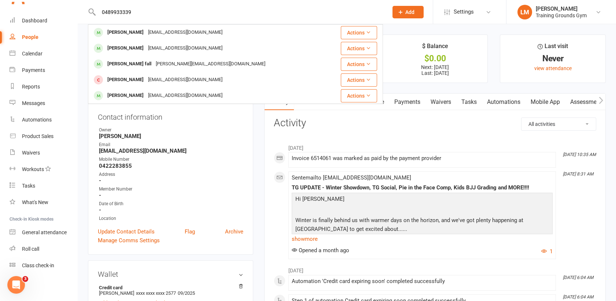
type input "0489933339"
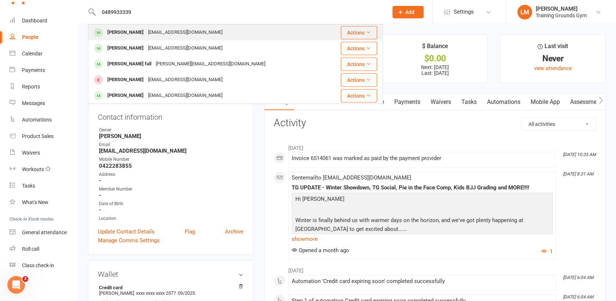
click at [152, 29] on div "[EMAIL_ADDRESS][DOMAIN_NAME]" at bounding box center [185, 32] width 79 height 11
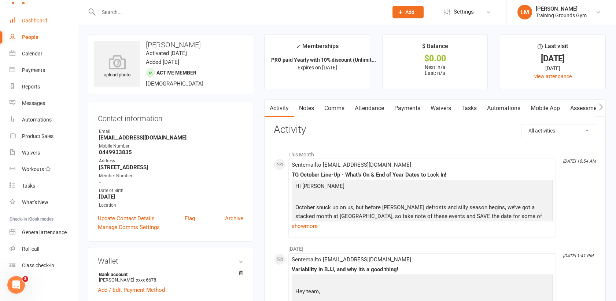
click at [40, 19] on div "Dashboard" at bounding box center [34, 21] width 25 height 6
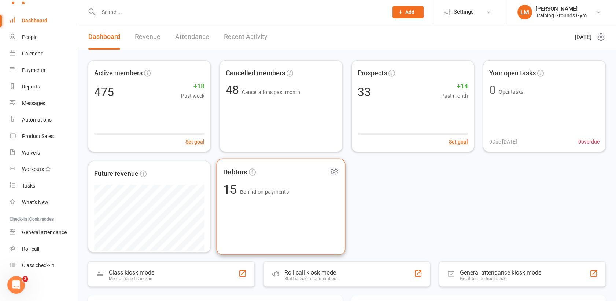
click at [304, 191] on span "15 Behind on payments" at bounding box center [281, 189] width 116 height 12
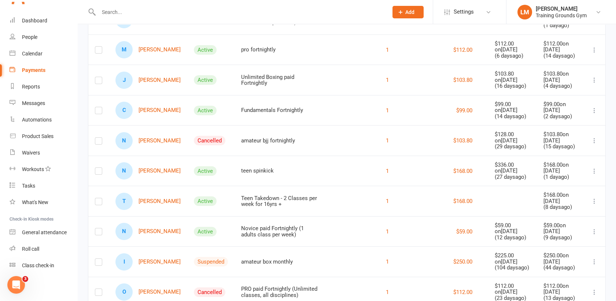
scroll to position [163, 0]
